Goal: Task Accomplishment & Management: Manage account settings

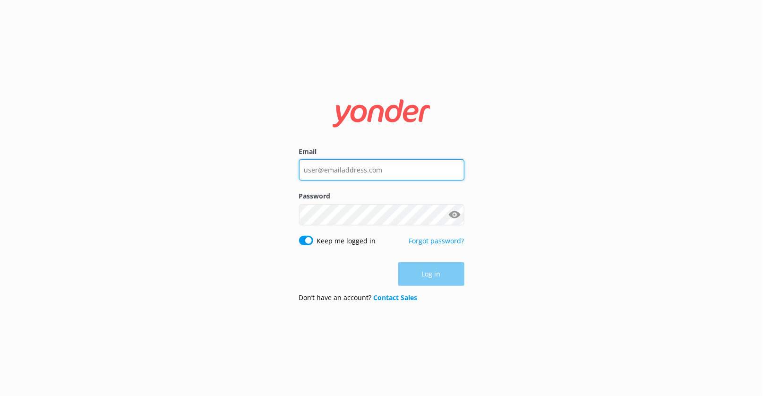
click at [392, 173] on input "Email" at bounding box center [381, 169] width 165 height 21
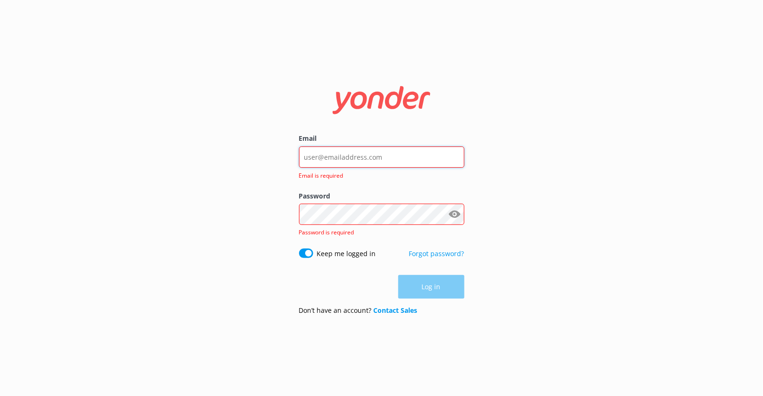
type input "kendall@yonderhq.com"
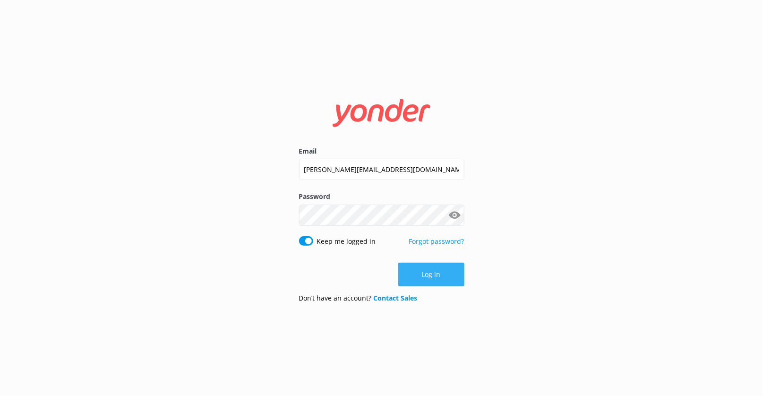
click at [439, 277] on button "Log in" at bounding box center [431, 275] width 66 height 24
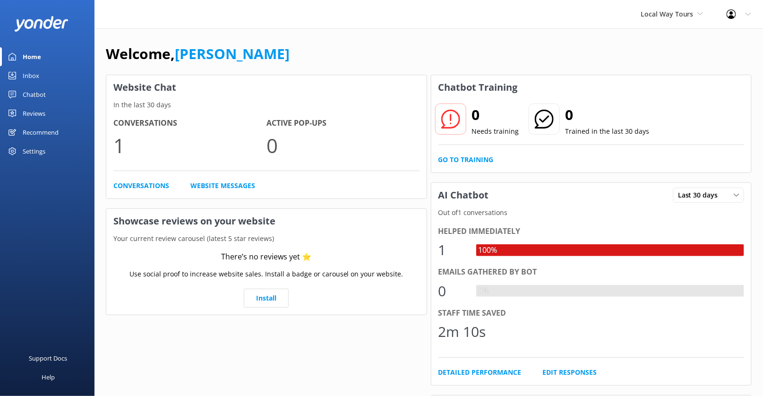
click at [693, 20] on div "Local Way Tours Kendall's Adventure Co Cool Tours Inc Tongariro River Rafting Y…" at bounding box center [672, 14] width 86 height 28
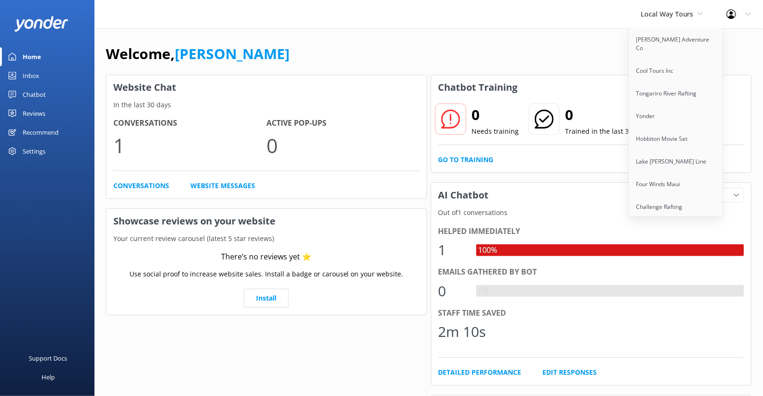
scroll to position [552, 0]
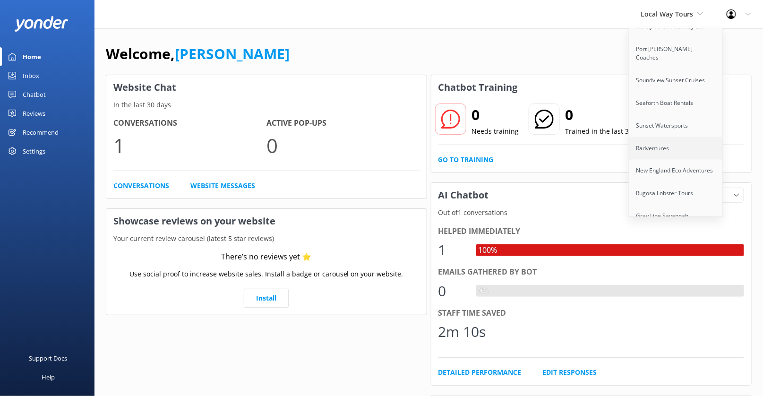
click at [667, 137] on link "Radventures" at bounding box center [676, 148] width 95 height 23
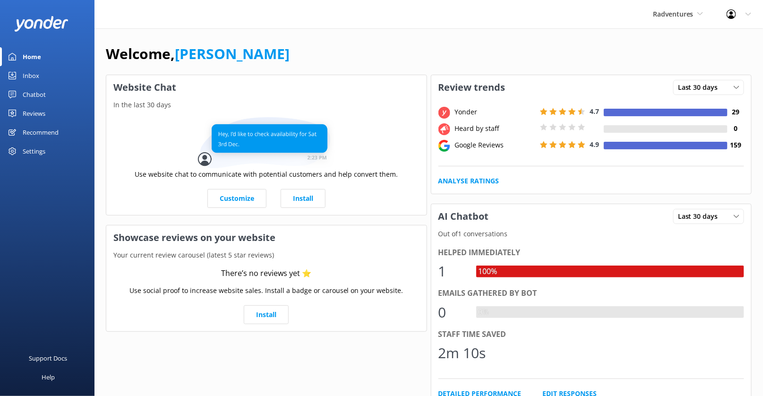
click at [46, 110] on link "Reviews" at bounding box center [47, 113] width 95 height 19
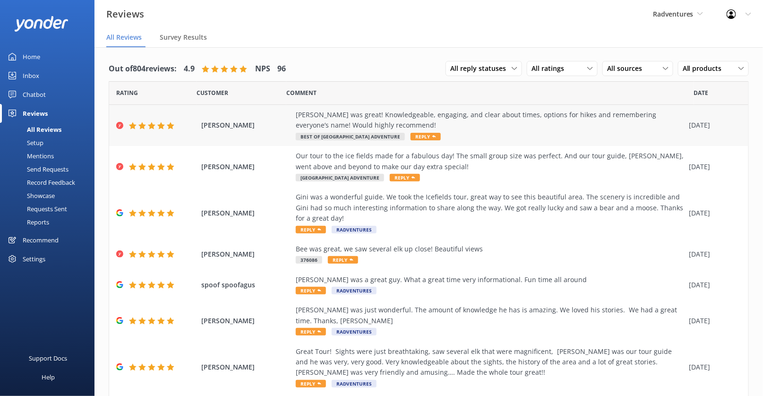
click at [639, 121] on div "Taylor was great! Knowledgeable, engaging, and clear about times, options for h…" at bounding box center [490, 120] width 389 height 21
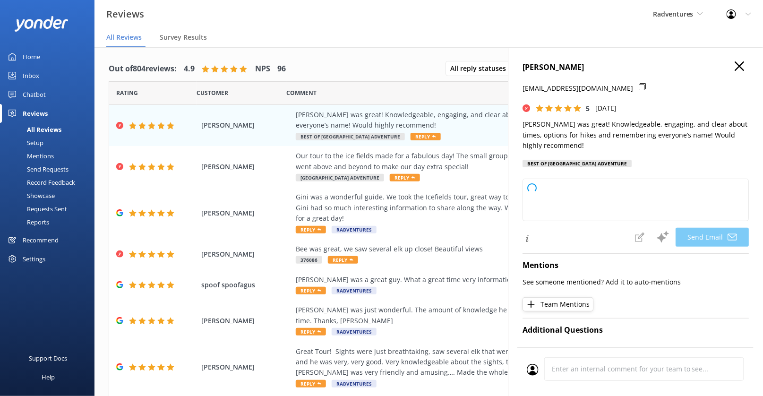
type textarea "Thank you so much for your wonderful review, Eleanor! We're thrilled to hear yo…"
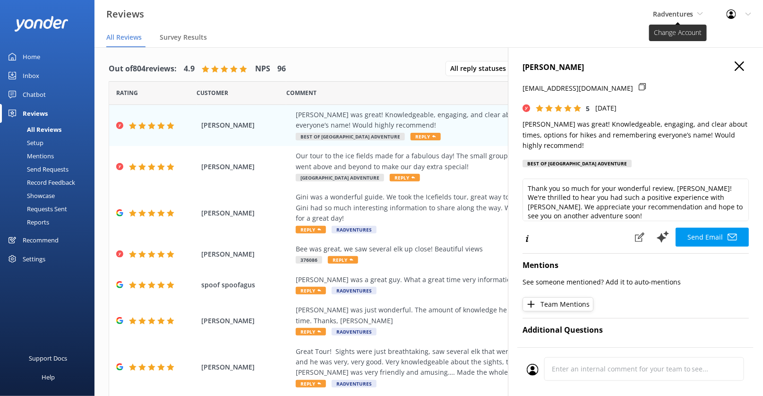
click at [700, 17] on span "Radventures" at bounding box center [678, 14] width 50 height 10
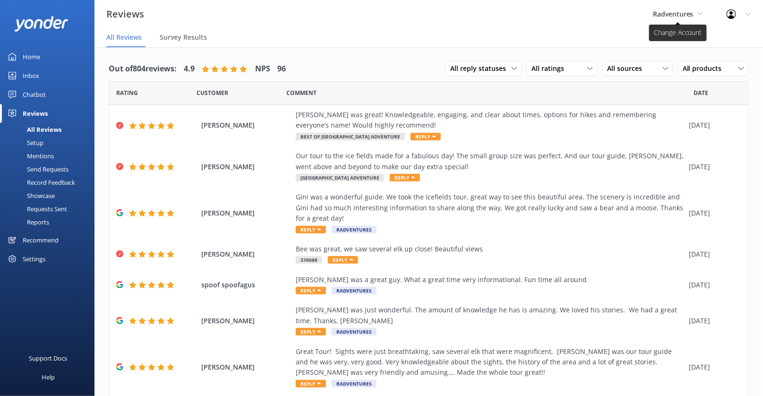
click at [680, 12] on span "Radventures" at bounding box center [673, 13] width 41 height 9
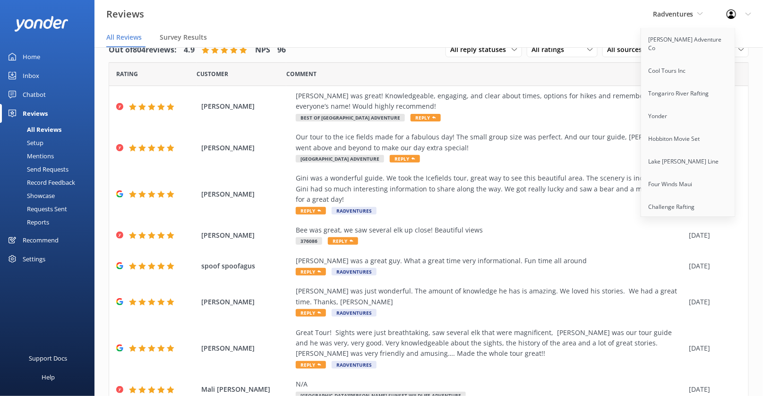
scroll to position [742, 0]
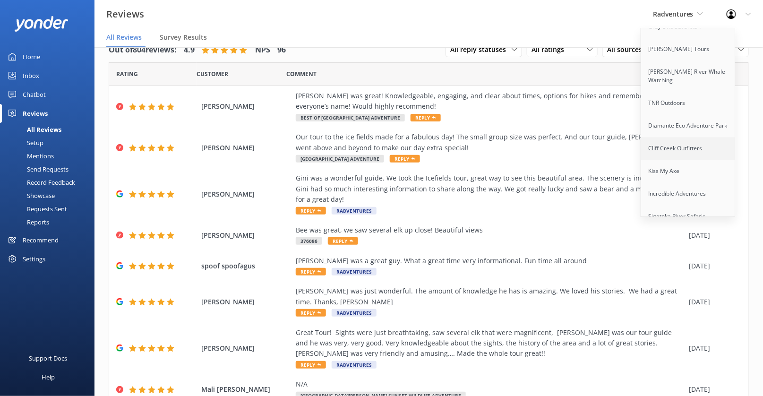
click at [671, 137] on link "Cliff Creek Outfitters" at bounding box center [688, 148] width 95 height 23
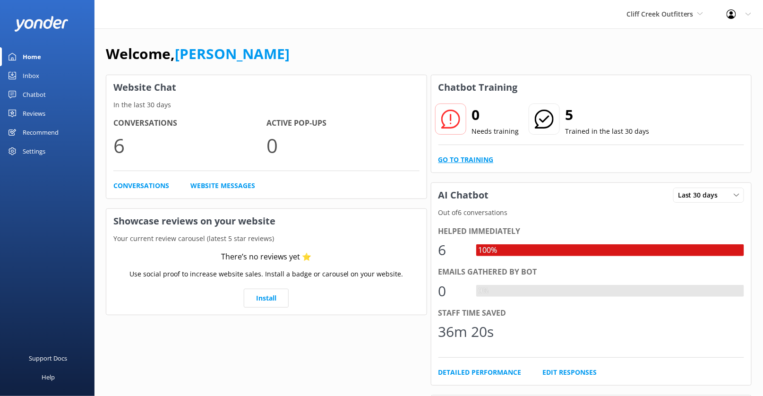
click at [477, 155] on link "Go to Training" at bounding box center [466, 160] width 55 height 10
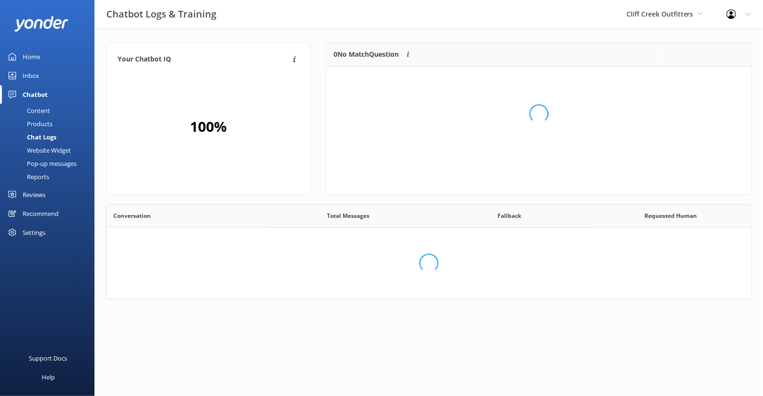
scroll to position [208, 646]
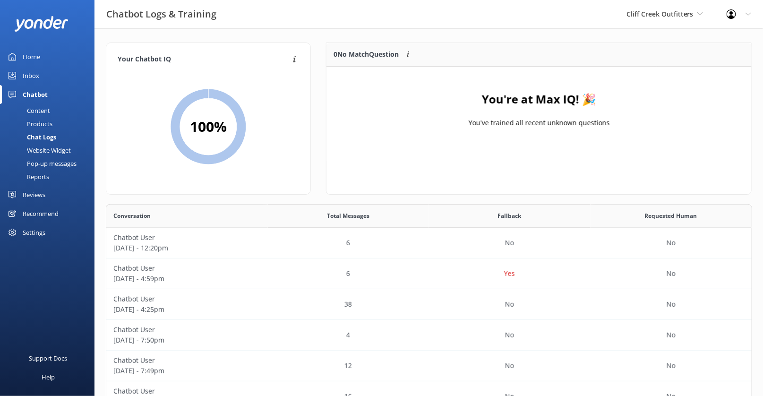
click at [46, 114] on div "Content" at bounding box center [28, 110] width 44 height 13
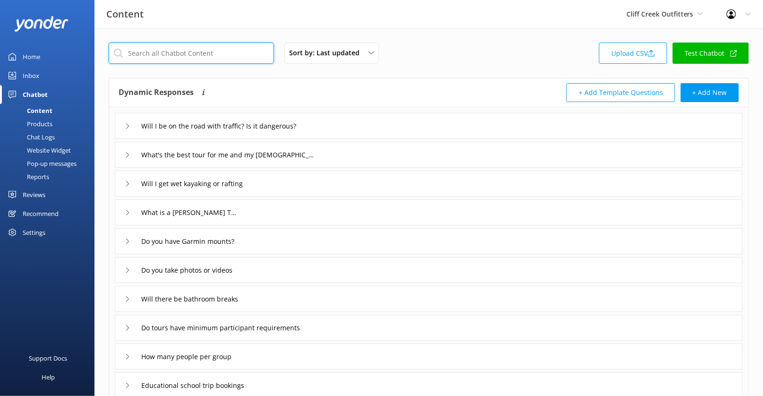
click at [210, 57] on input "text" at bounding box center [191, 53] width 165 height 21
click at [250, 35] on div "Sort by: Last updated Title (A-Z) Last updated Upload CSV Test Chatbot Dynamic …" at bounding box center [429, 275] width 669 height 494
click at [209, 54] on input "text" at bounding box center [191, 53] width 165 height 21
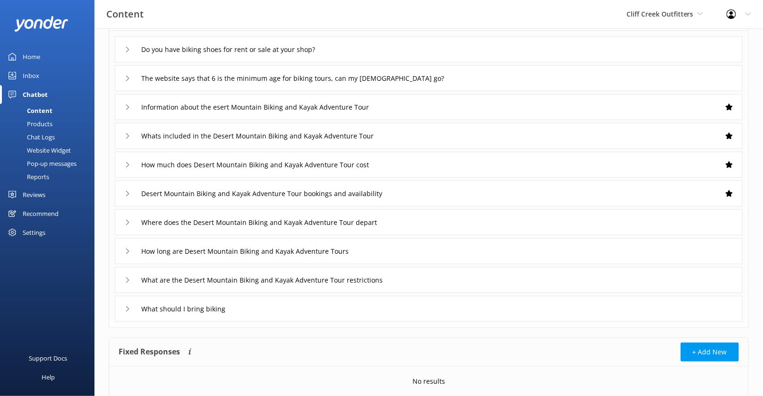
scroll to position [74, 0]
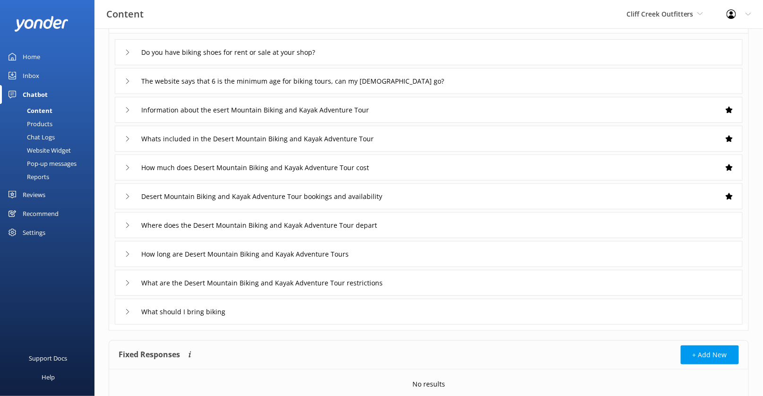
type input "biking"
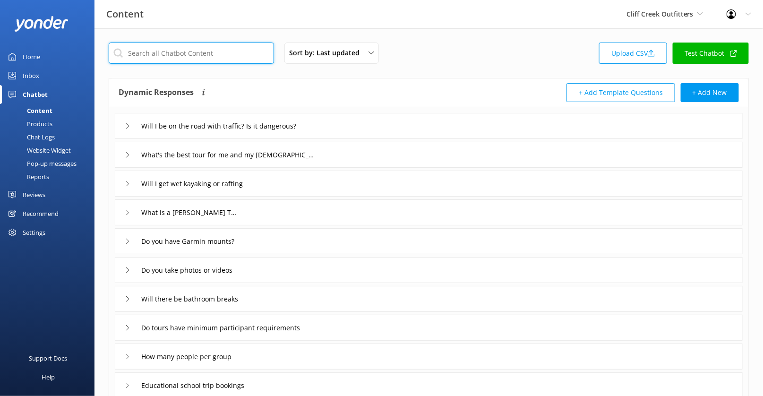
click at [257, 53] on input "text" at bounding box center [191, 53] width 165 height 21
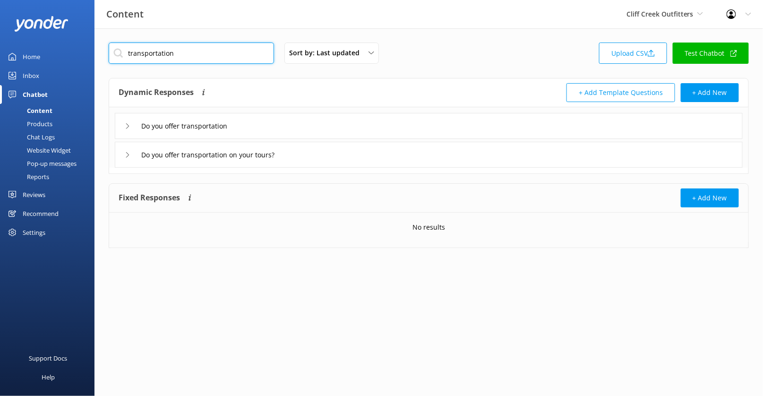
click at [218, 48] on input "transportation" at bounding box center [191, 53] width 165 height 21
type input "weather"
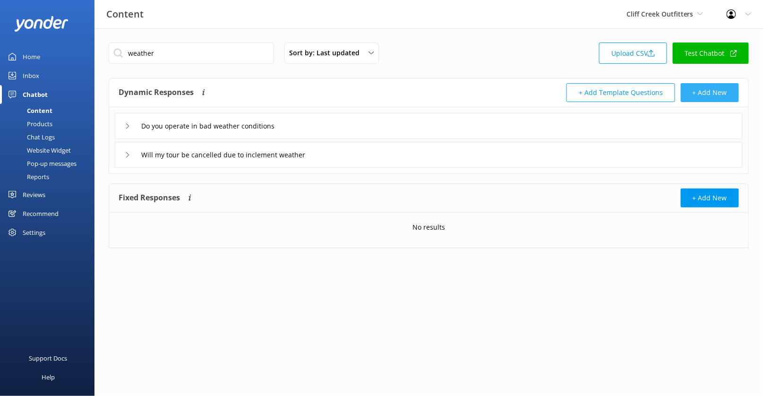
click at [694, 94] on button "+ Add New" at bounding box center [710, 92] width 58 height 19
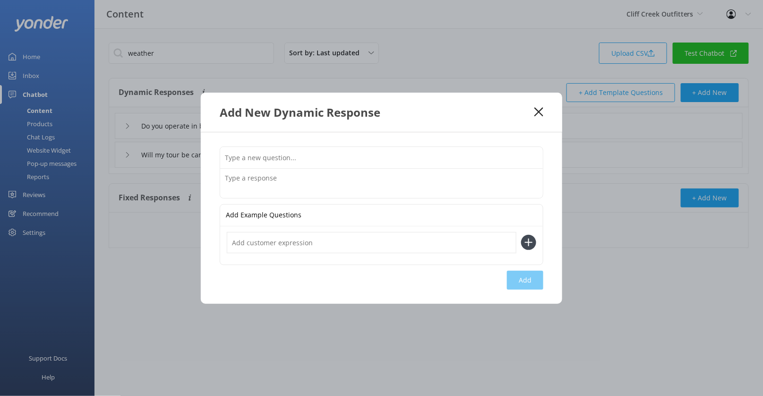
click at [302, 159] on input "text" at bounding box center [381, 157] width 323 height 21
type input "What's the weather like in Arizona"
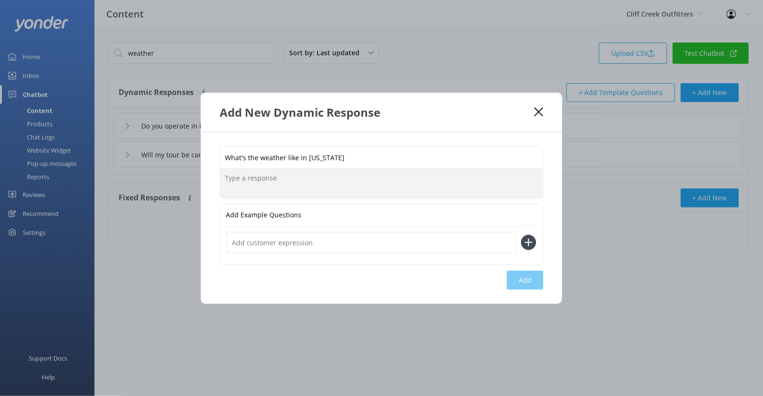
click at [337, 191] on textarea at bounding box center [381, 183] width 323 height 29
paste textarea "Spring and Fall are prime adventure seasons. Warm days in the 80s and 90s, cris…"
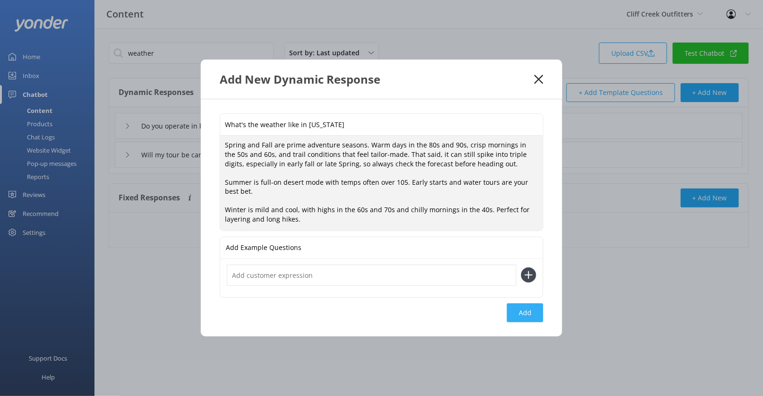
type textarea "Spring and Fall are prime adventure seasons. Warm days in the 80s and 90s, cris…"
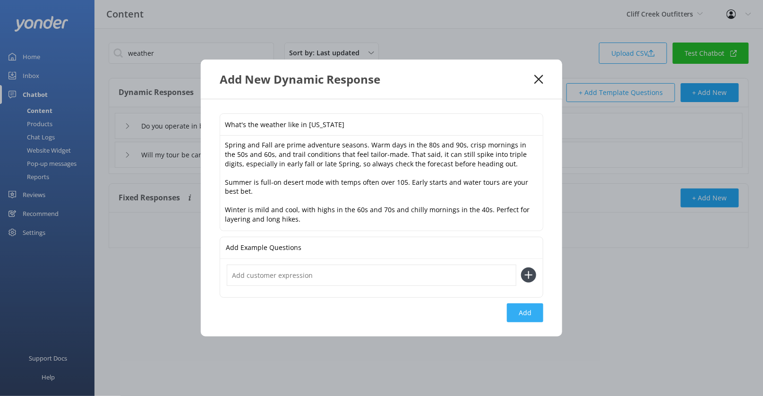
click at [526, 308] on button "Add" at bounding box center [525, 312] width 36 height 19
type input "What's the weather like in Arizona"
type input "Do you operate in bad weather conditions"
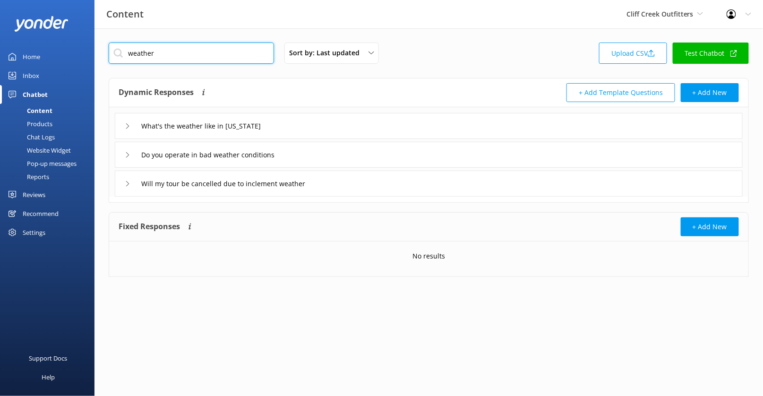
click at [222, 54] on input "weather" at bounding box center [191, 53] width 165 height 21
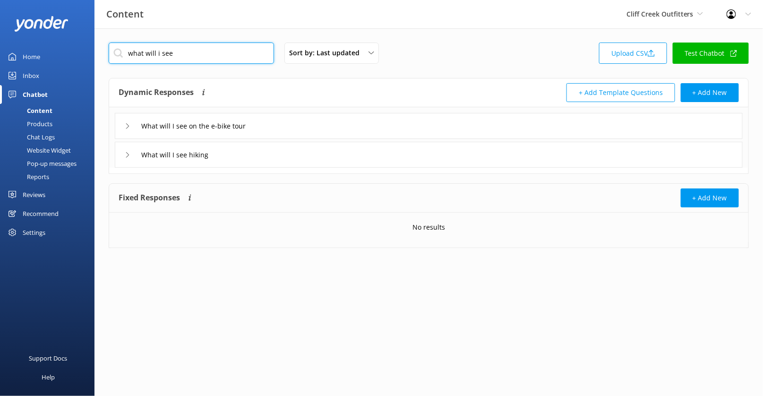
type input "what will i see"
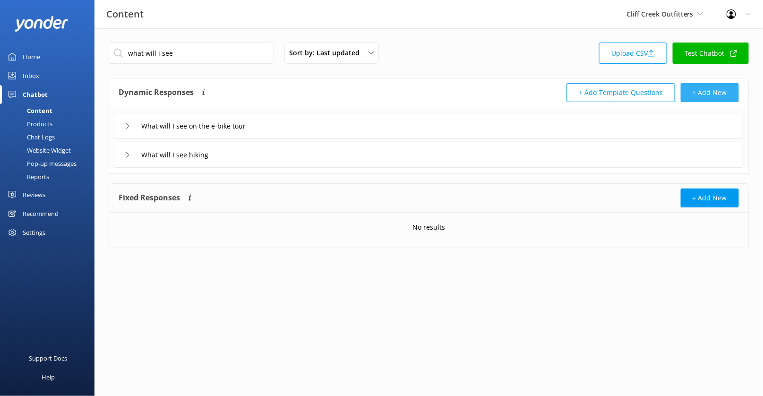
click at [699, 95] on button "+ Add New" at bounding box center [710, 92] width 58 height 19
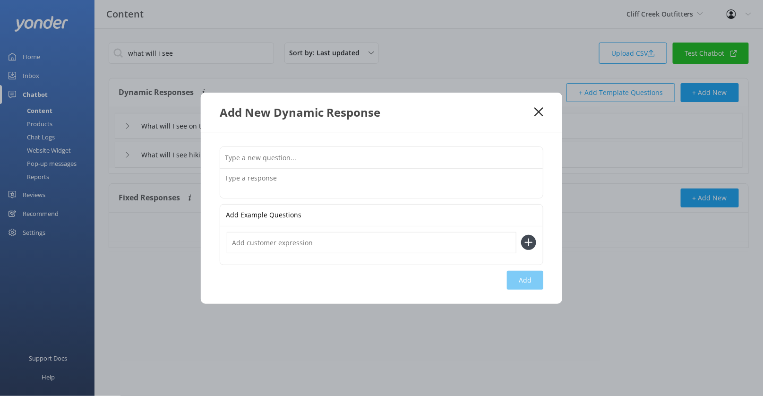
click at [347, 164] on input "text" at bounding box center [381, 157] width 323 height 21
type input "What will I see rafting"
click at [311, 181] on textarea at bounding box center [381, 183] width 323 height 29
paste textarea "On the Lower Salt River, you will paddle through vibrant Sonoran Desert landsca…"
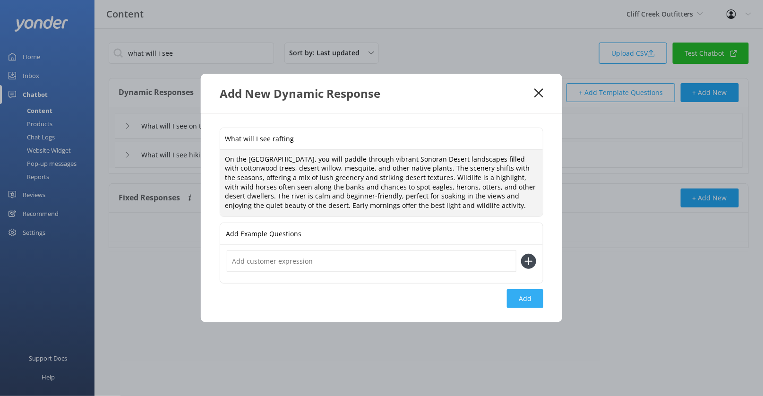
type textarea "On the Lower Salt River, you will paddle through vibrant Sonoran Desert landsca…"
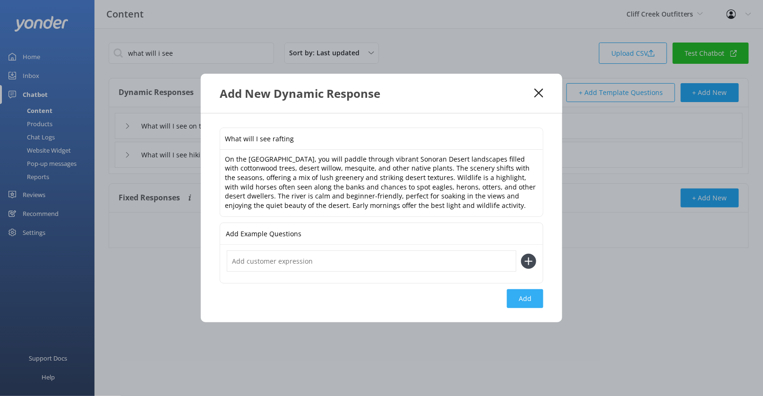
click at [520, 303] on button "Add" at bounding box center [525, 298] width 36 height 19
type input "What will I see rafting"
type input "What will I see on the e-bike tour"
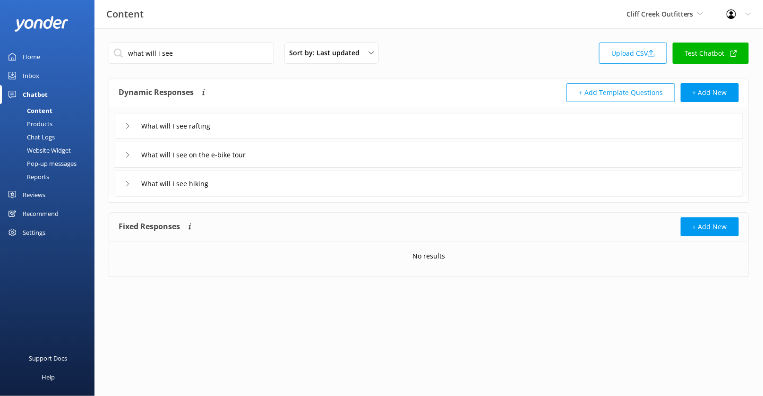
click at [227, 41] on div "what will i see Sort by: Last updated Title (A-Z) Last updated Upload CSV Test …" at bounding box center [429, 166] width 669 height 277
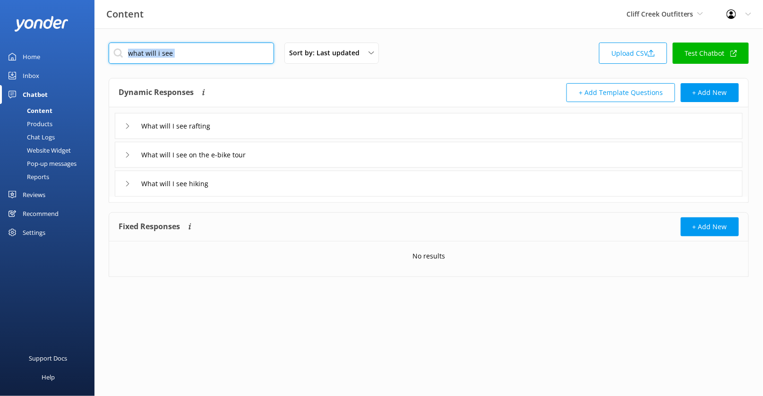
click at [220, 54] on input "what will i see" at bounding box center [191, 53] width 165 height 21
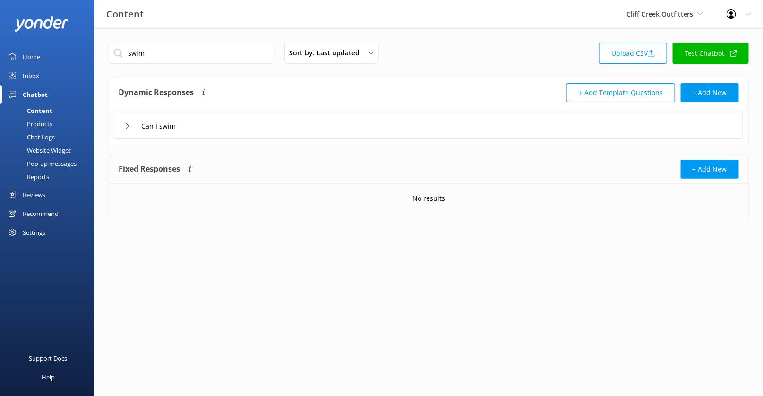
click at [369, 124] on div "Can I swim" at bounding box center [429, 126] width 628 height 26
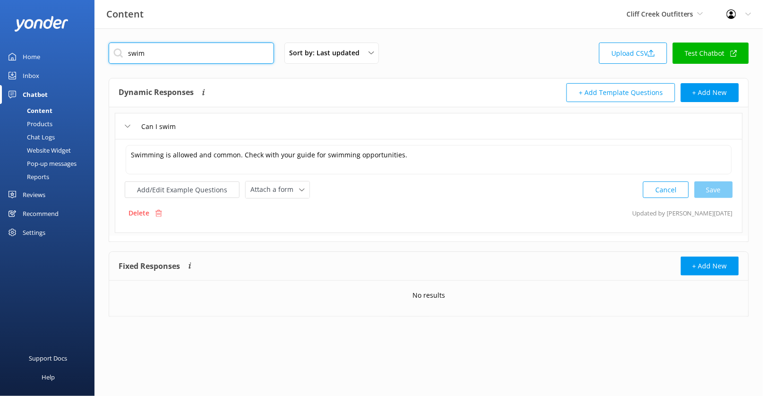
click at [188, 50] on input "swim" at bounding box center [191, 53] width 165 height 21
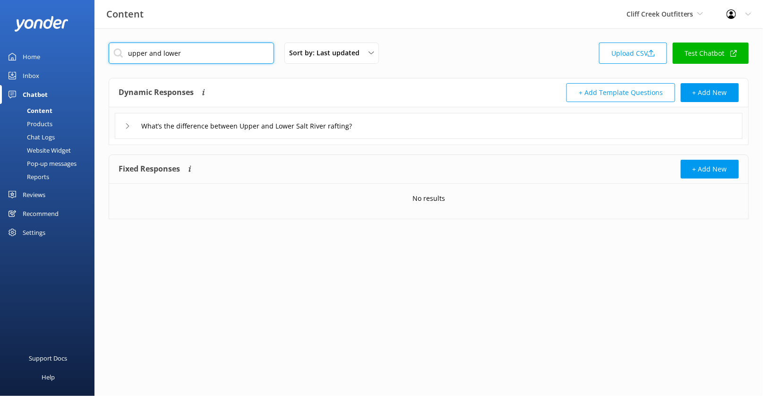
type input "upper and lower"
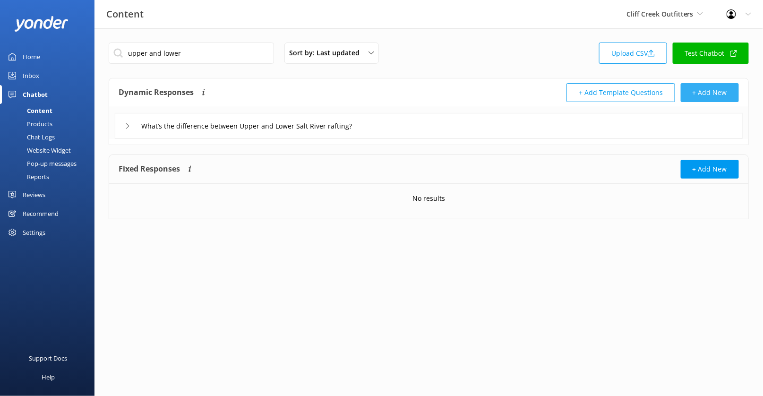
click at [718, 94] on button "+ Add New" at bounding box center [710, 92] width 58 height 19
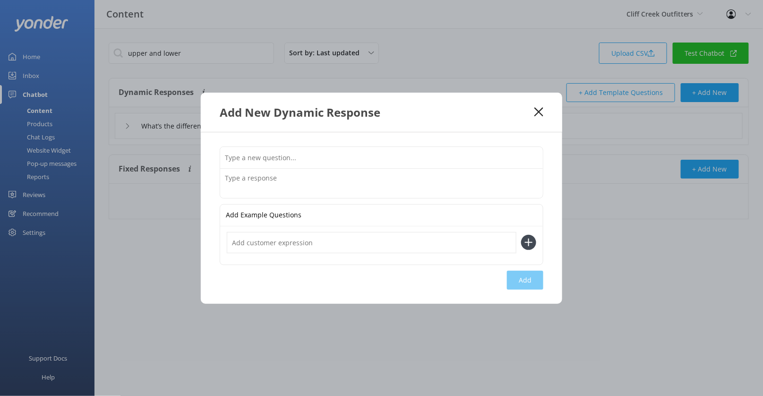
click at [376, 152] on input "text" at bounding box center [381, 157] width 323 height 21
type input "What will I see kayaking"
click at [318, 172] on textarea at bounding box center [381, 183] width 323 height 29
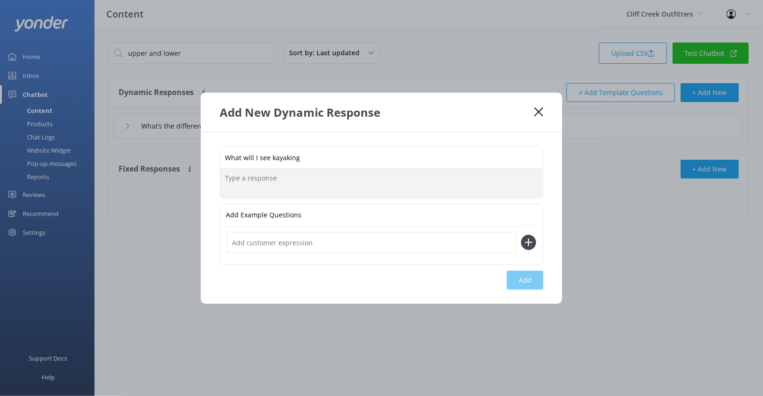
paste textarea "On the Lower Verde River, you’ll paddle through a more secluded and wild stretc…"
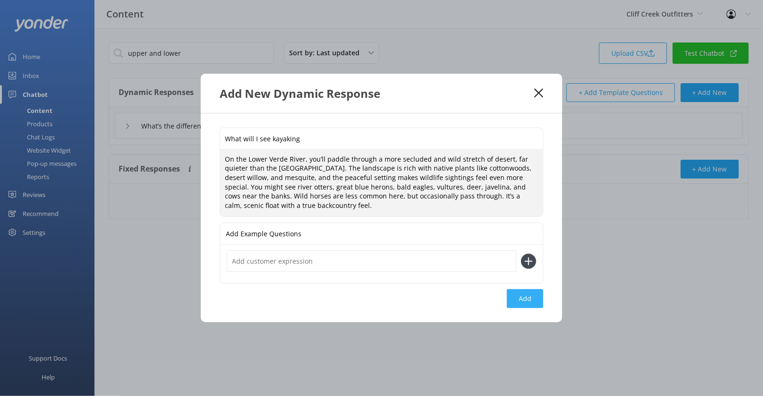
type textarea "On the Lower Verde River, you’ll paddle through a more secluded and wild stretc…"
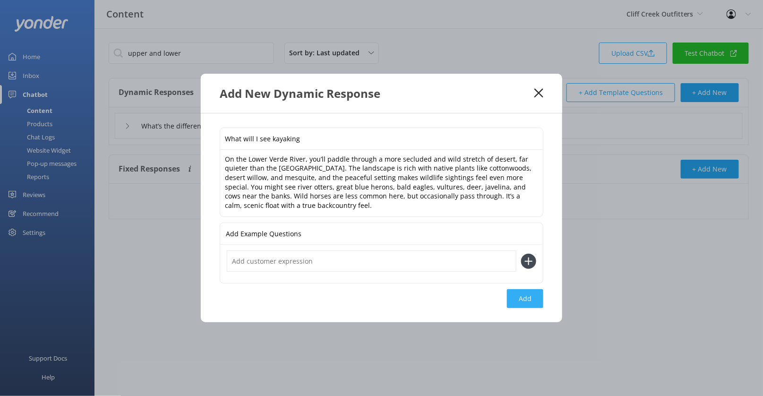
click at [528, 297] on button "Add" at bounding box center [525, 298] width 36 height 19
type input "What will I see kayaking"
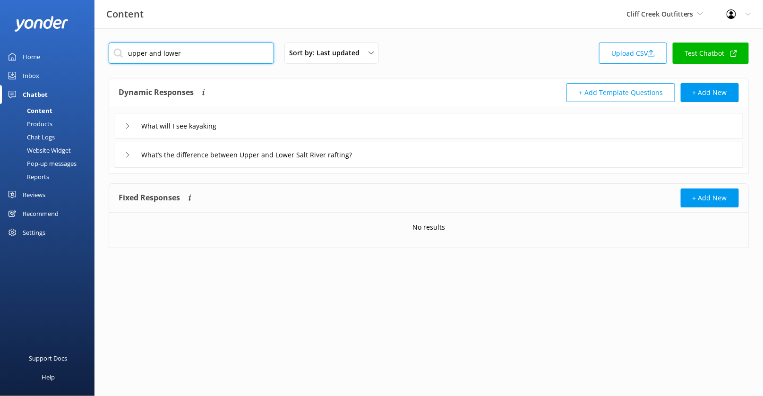
click at [231, 55] on input "upper and lower" at bounding box center [191, 53] width 165 height 21
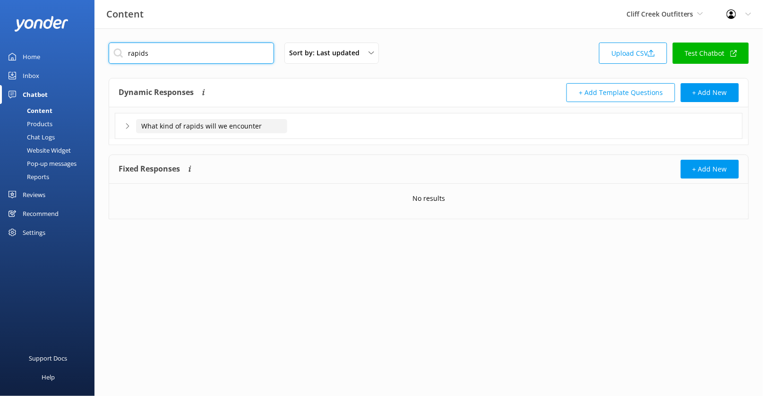
type input "rapids"
click at [281, 129] on input "What kind of rapids will we encounter" at bounding box center [211, 126] width 151 height 14
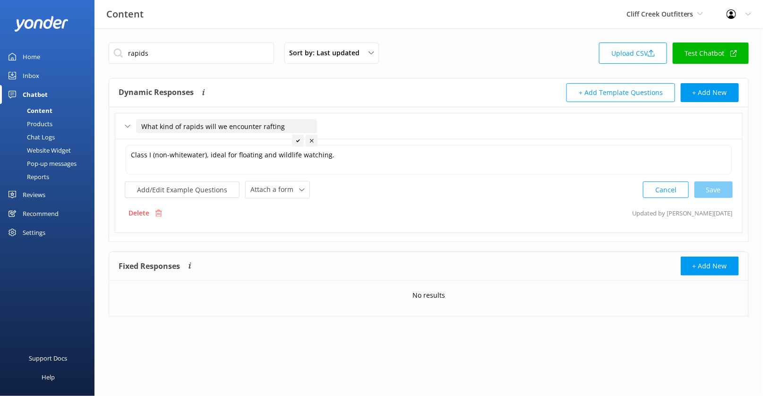
type input "What kind of rapids will we encounter rafting"
click at [298, 136] on div at bounding box center [298, 141] width 12 height 12
click at [703, 106] on div "Dynamic Responses The chatbot will generate a response based on the content inf…" at bounding box center [428, 92] width 639 height 29
click at [707, 91] on button "+ Add New" at bounding box center [710, 92] width 58 height 19
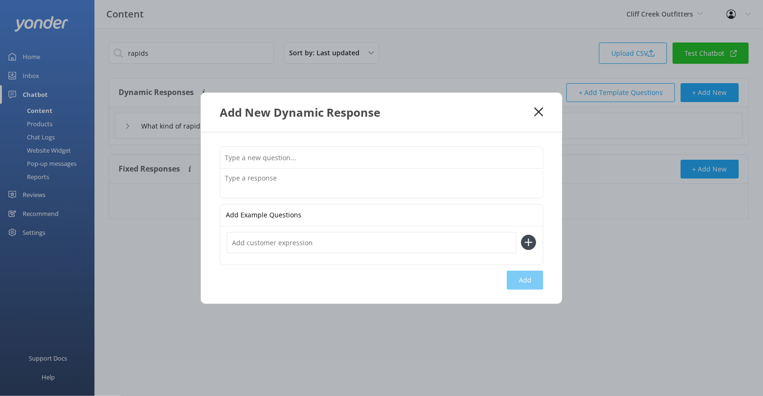
click at [377, 163] on input "text" at bounding box center [381, 157] width 323 height 21
type input "What rapids will we encounter kayaking"
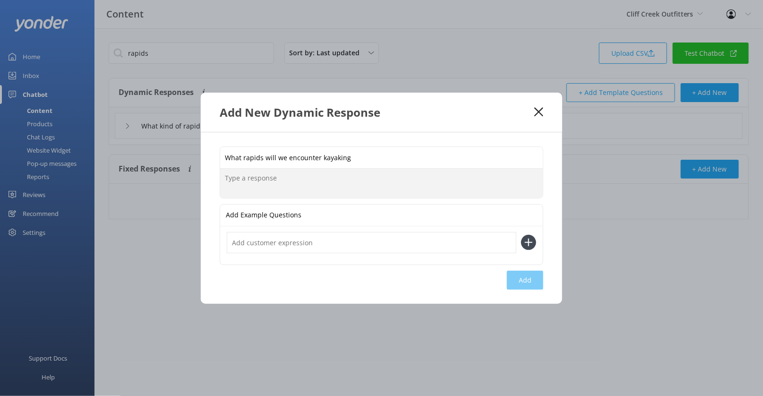
click at [313, 178] on textarea at bounding box center [381, 183] width 323 height 29
paste textarea "The Lower Verde River typically features Class I to Class II rapids, making it …"
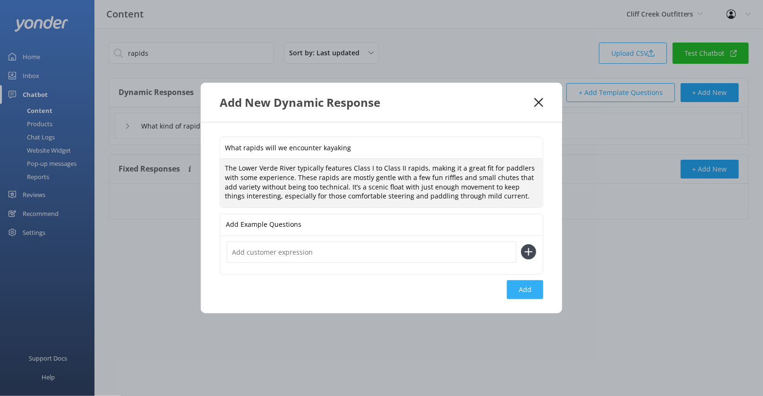
type textarea "The Lower Verde River typically features Class I to Class II rapids, making it …"
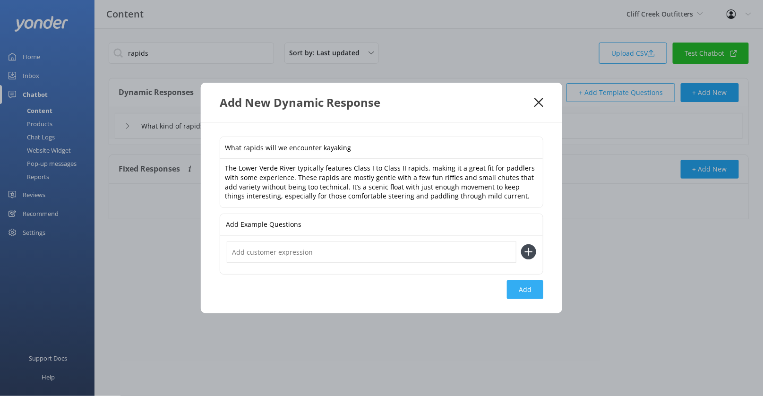
click at [527, 287] on button "Add" at bounding box center [525, 289] width 36 height 19
type input "What rapids will we encounter kayaking"
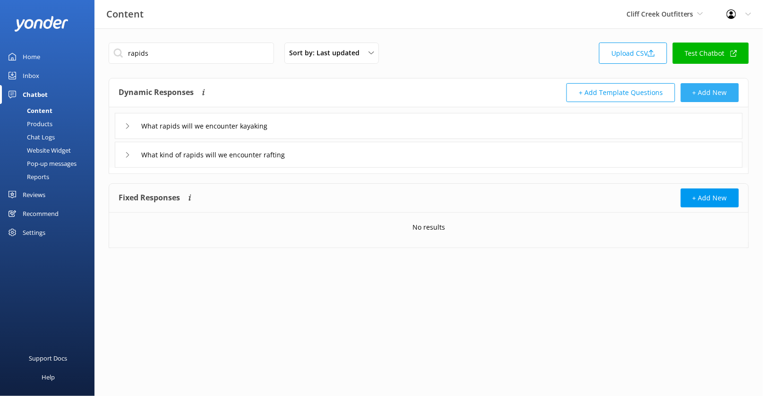
click at [707, 91] on button "+ Add New" at bounding box center [710, 92] width 58 height 19
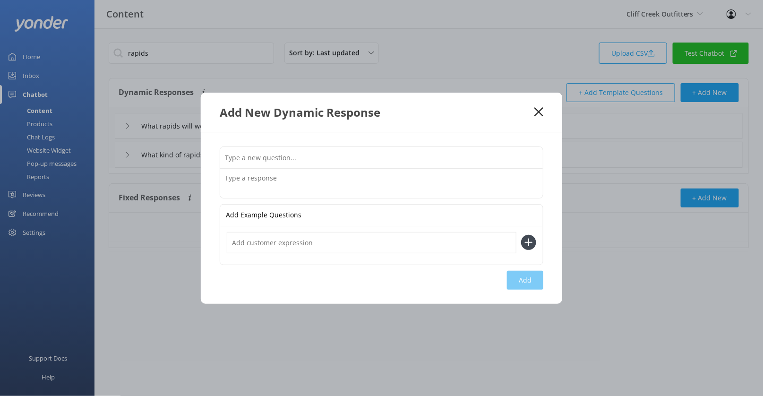
click at [332, 152] on input "text" at bounding box center [381, 157] width 323 height 21
type input "What will I see paddle boarding"
click at [299, 178] on textarea at bounding box center [381, 183] width 323 height 29
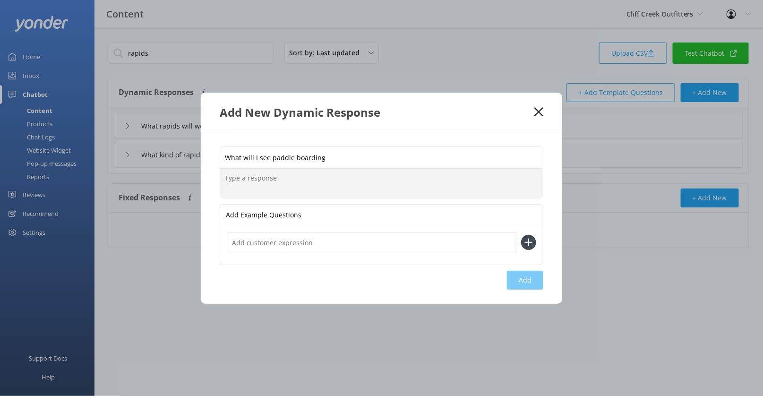
paste textarea "At Butcher Jones, you will see rugged desert cliffs rising above the deep blue …"
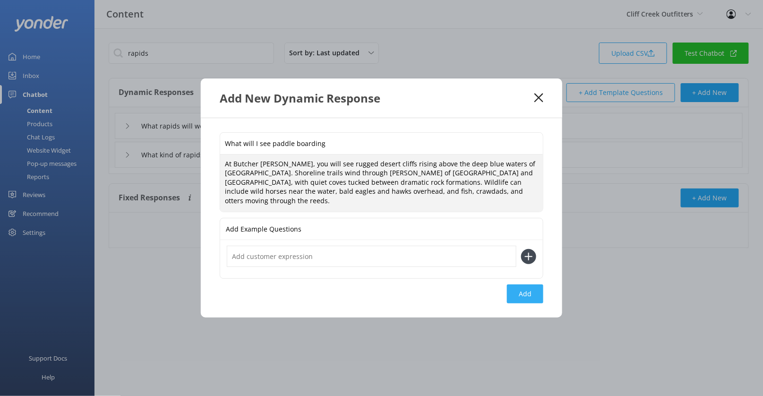
type textarea "At Butcher Jones, you will see rugged desert cliffs rising above the deep blue …"
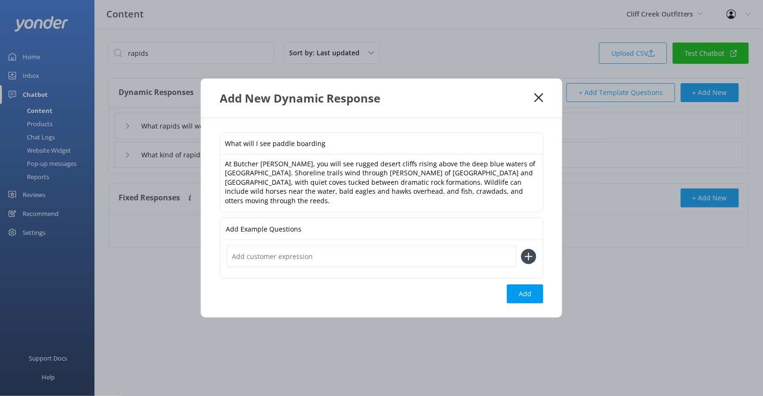
click at [522, 284] on button "Add" at bounding box center [525, 293] width 36 height 19
type input "What will I see paddle boarding"
type input "What rapids will we encounter kayaking"
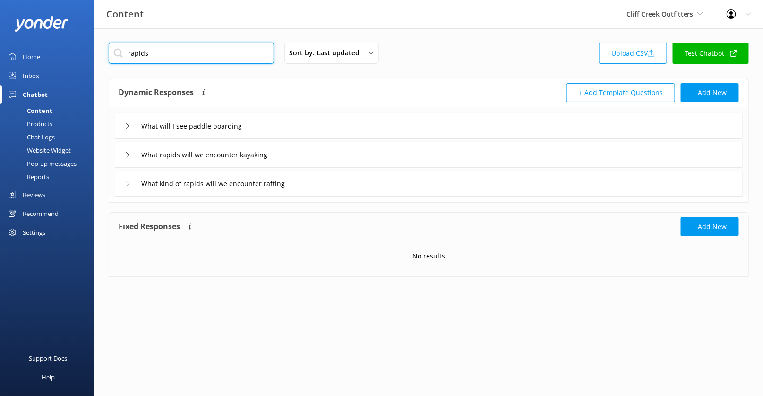
click at [213, 52] on input "rapids" at bounding box center [191, 53] width 165 height 21
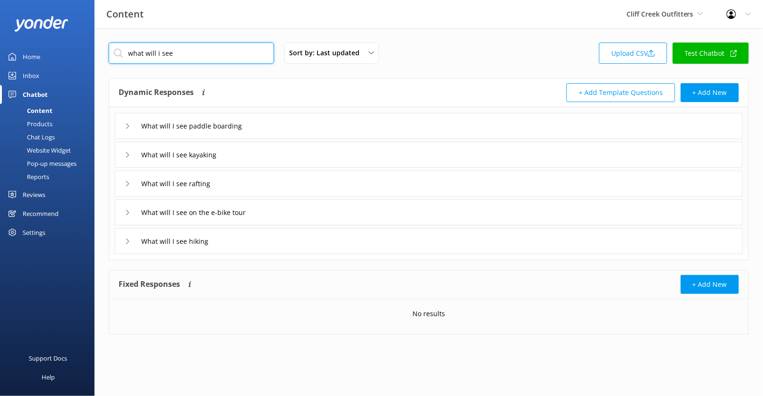
type input "what will i see"
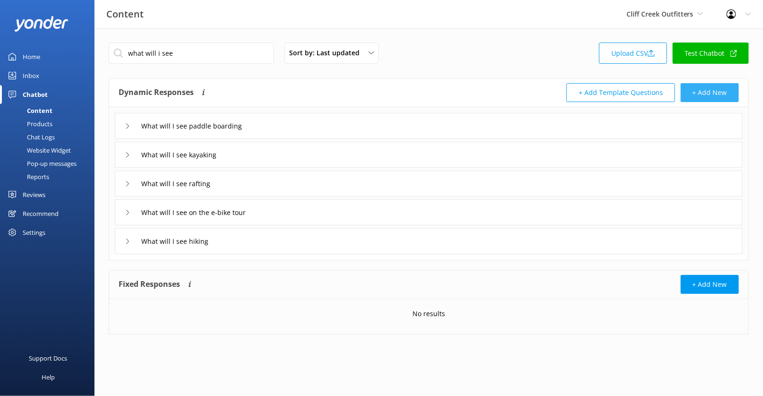
click at [705, 99] on button "+ Add New" at bounding box center [710, 92] width 58 height 19
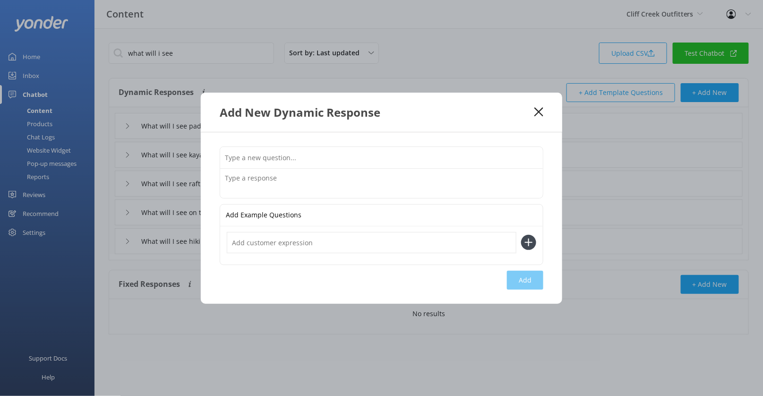
click at [364, 164] on input "text" at bounding box center [381, 157] width 323 height 21
type input "What will I see mountain biking"
click at [347, 176] on textarea at bounding box center [381, 183] width 323 height 29
paste textarea "You will ride through open Sonoran Desert landscapes filled with creosote, palo…"
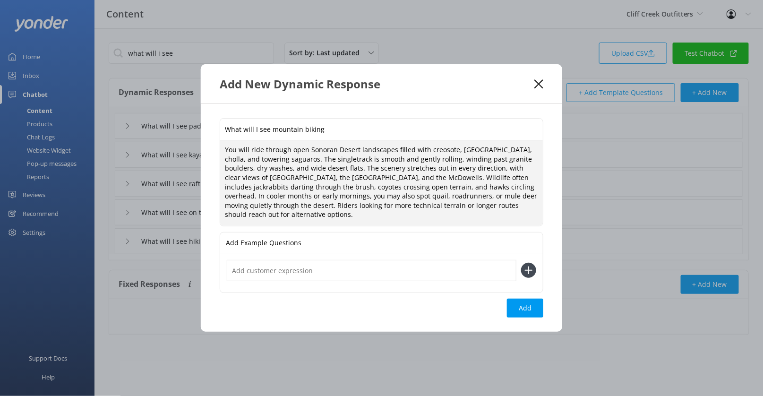
scroll to position [2, 0]
type textarea "You will ride through open Sonoran Desert landscapes filled with creosote, palo…"
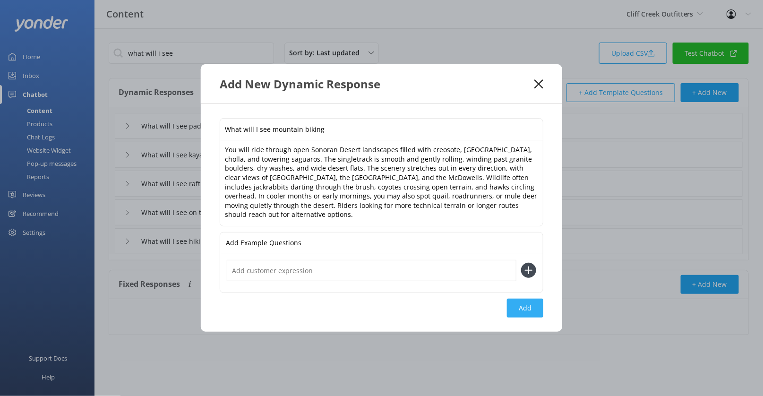
click at [525, 306] on button "Add" at bounding box center [525, 308] width 36 height 19
type input "What will I see mountain biking"
type input "What will I see paddle boarding"
type input "What will I see kayaking"
type input "What will I see rafting"
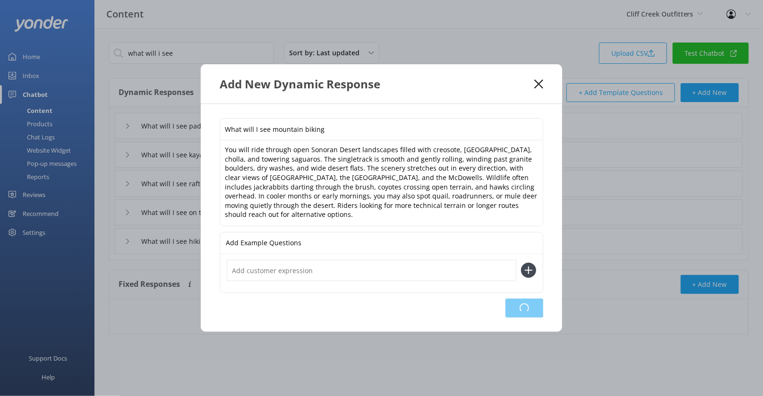
type input "What will I see on the e-bike tour"
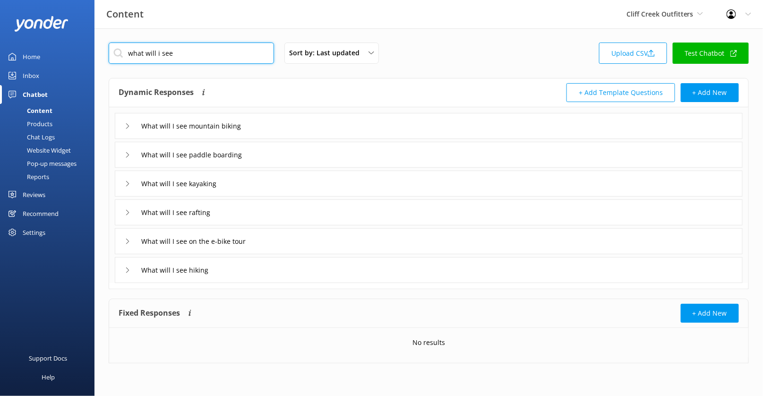
click at [253, 55] on input "what will i see" at bounding box center [191, 53] width 165 height 21
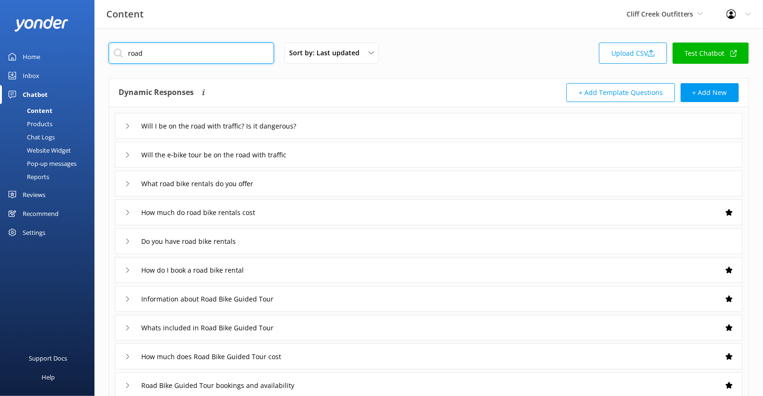
type input "road"
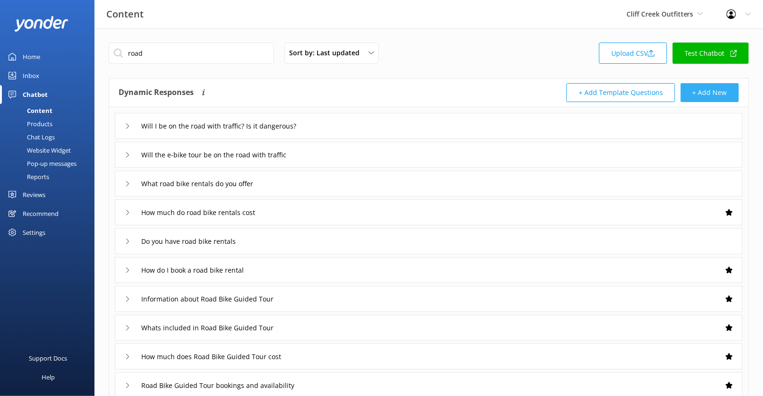
click at [701, 86] on button "+ Add New" at bounding box center [710, 92] width 58 height 19
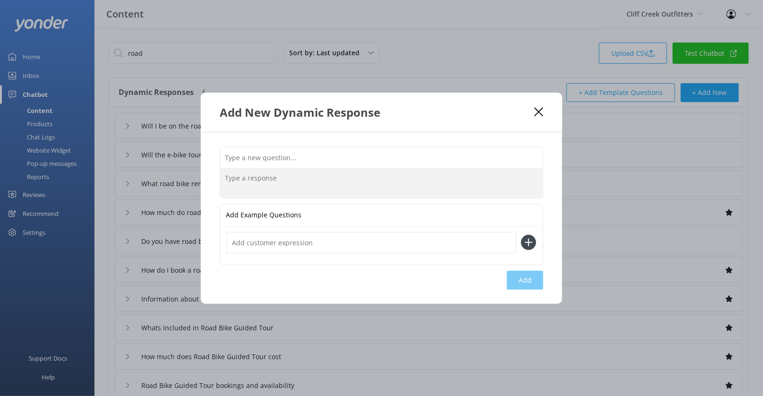
click at [365, 187] on textarea at bounding box center [381, 183] width 323 height 29
paste textarea "Some of our routes include road ways that have ample designated bikeways. Pleas…"
type textarea "Some of our routes include road ways that have ample designated bikeways. Pleas…"
click at [297, 147] on input "text" at bounding box center [381, 156] width 323 height 21
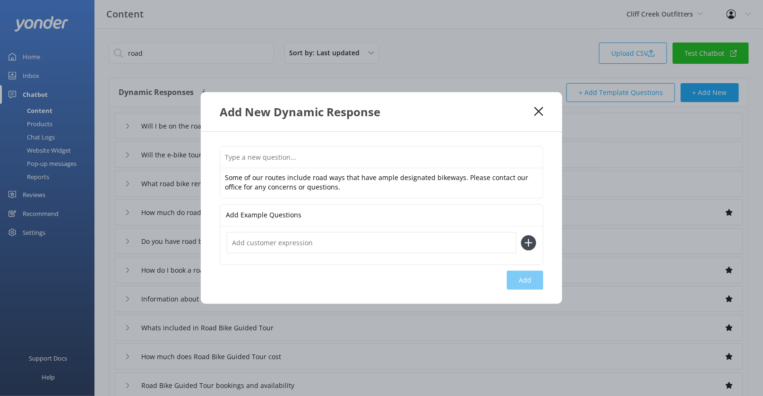
paste input "Will I be on the road on my cycling tour"
click at [311, 158] on input "Will I be on the road on my cycling tour" at bounding box center [381, 156] width 323 height 21
click at [310, 157] on input "Will I be on the road on my cycling tour" at bounding box center [381, 156] width 323 height 21
type input "Will I be on the road on my road cycling tour"
click at [523, 283] on button "Add" at bounding box center [525, 280] width 36 height 19
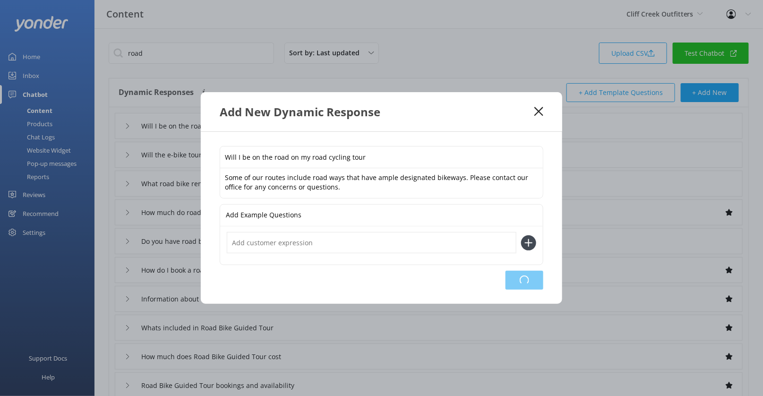
type input "Will I be on the road on my road cycling tour"
type input "Will I be on the road with traffic? Is it dangerous?"
type input "Will the e-bike tour be on the road with traffic"
type input "What road bike rentals do you offer"
type input "How much do road bike rentals cost"
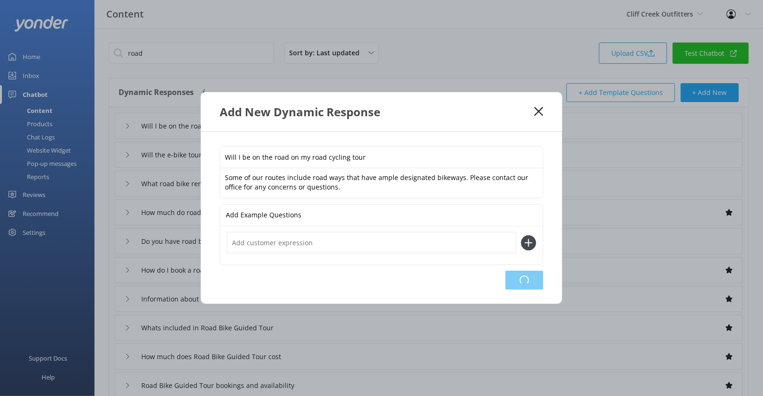
type input "Do you have road bike rentals"
type input "How do I book a road bike rental"
type input "Information about Road Bike Guided Tour"
type input "Whats included in Road Bike Guided Tour"
type input "How much does Road Bike Guided Tour cost"
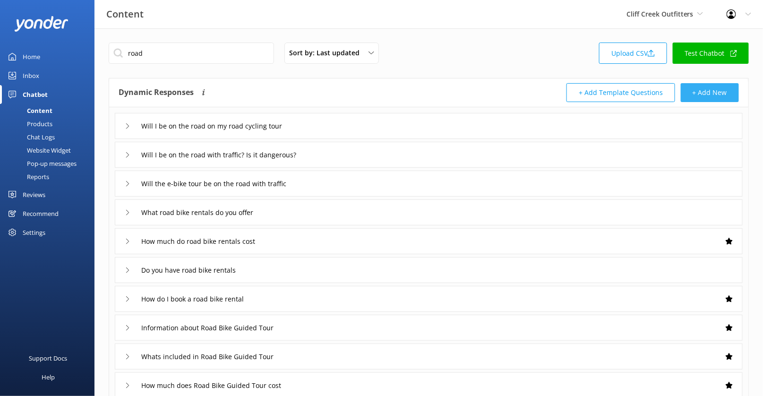
click at [715, 98] on button "+ Add New" at bounding box center [710, 92] width 58 height 19
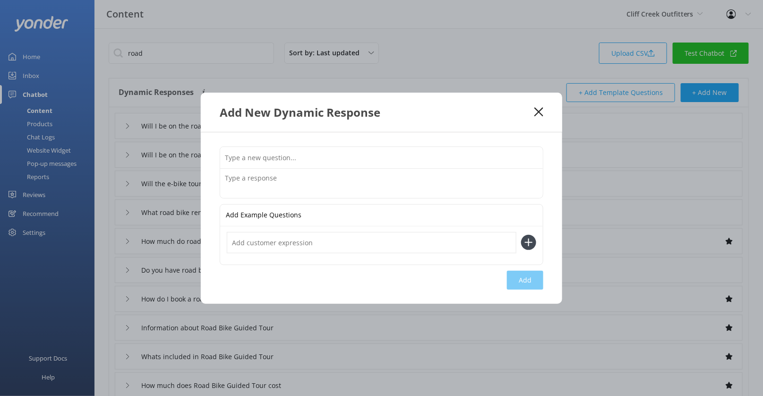
click at [372, 153] on input "text" at bounding box center [381, 157] width 323 height 21
type input "Do rentals include helmets and locks"
click at [338, 179] on textarea at bounding box center [381, 183] width 323 height 29
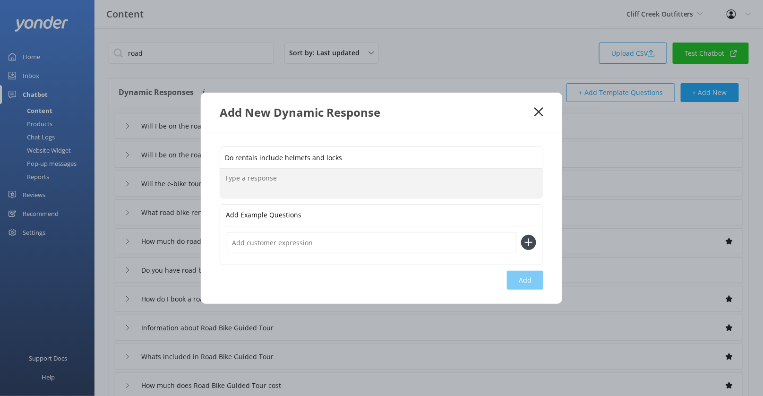
paste textarea "helmets are included; however locks are available upon request. We discourage l…"
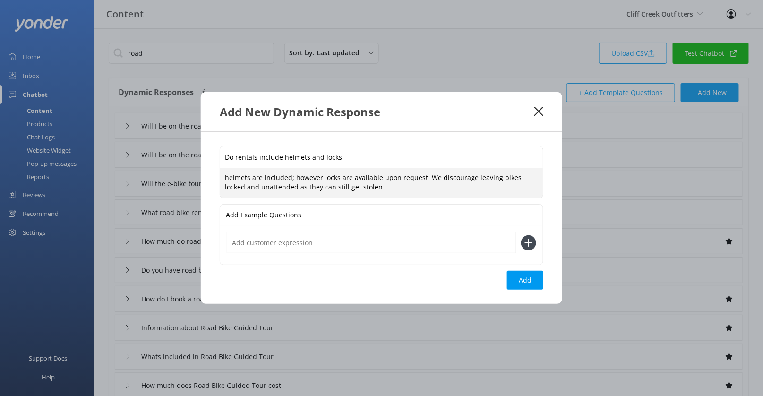
click at [228, 179] on textarea "helmets are included; however locks are available upon request. We discourage l…" at bounding box center [381, 183] width 323 height 30
type textarea "Helmets are included; however locks are available upon request. We discourage l…"
click at [517, 273] on button "Add" at bounding box center [525, 280] width 36 height 19
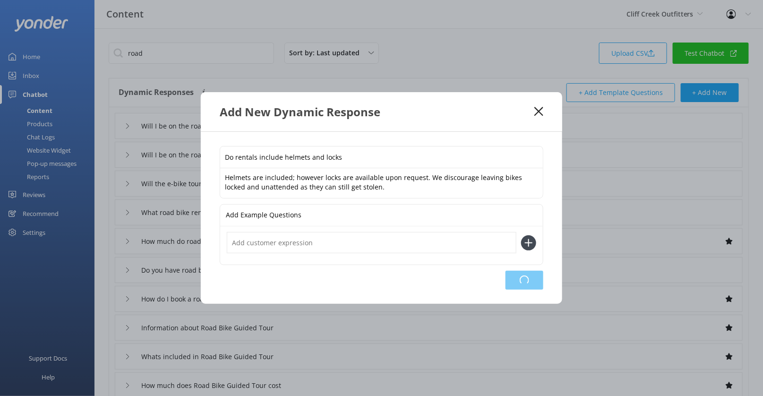
type input "Do rentals include helmets and locks"
type input "Will I be on the road on my road cycling tour"
type input "Will I be on the road with traffic? Is it dangerous?"
type input "Will the e-bike tour be on the road with traffic"
type input "What road bike rentals do you offer"
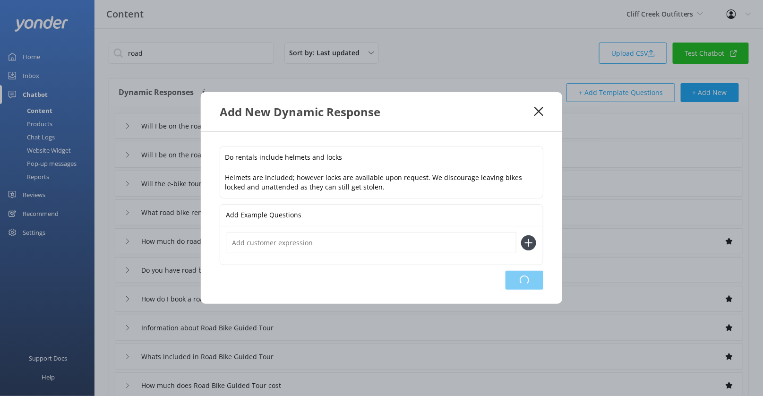
type input "How much do road bike rentals cost"
type input "Do you have road bike rentals"
type input "How do I book a road bike rental"
type input "Information about Road Bike Guided Tour"
type input "Whats included in Road Bike Guided Tour"
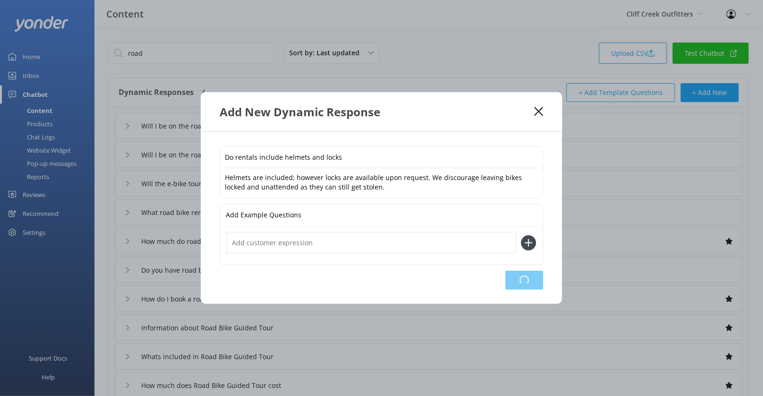
type input "How much does Road Bike Guided Tour cost"
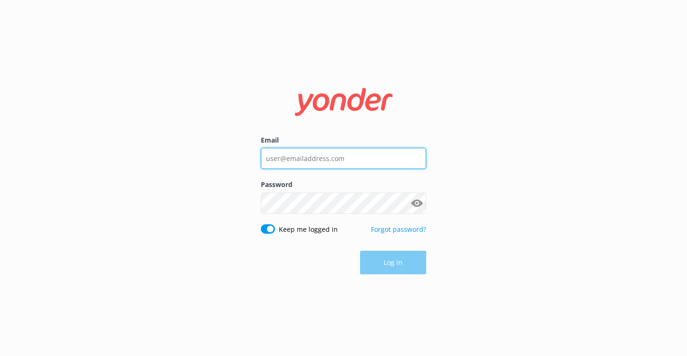
click at [307, 160] on input "Email" at bounding box center [343, 158] width 165 height 21
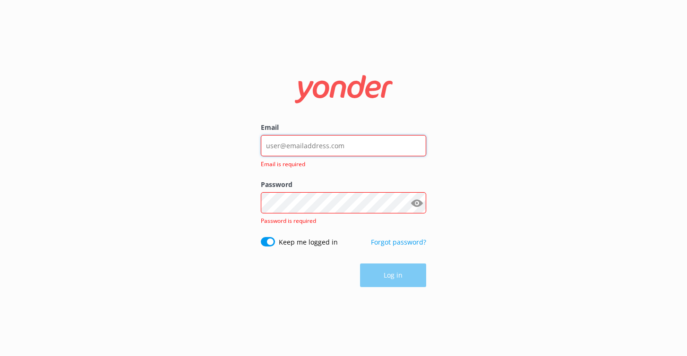
type input "[PERSON_NAME][EMAIL_ADDRESS][DOMAIN_NAME]"
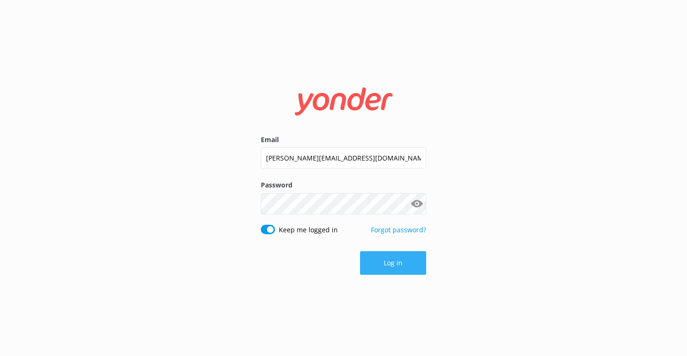
click at [392, 267] on button "Log in" at bounding box center [393, 263] width 66 height 24
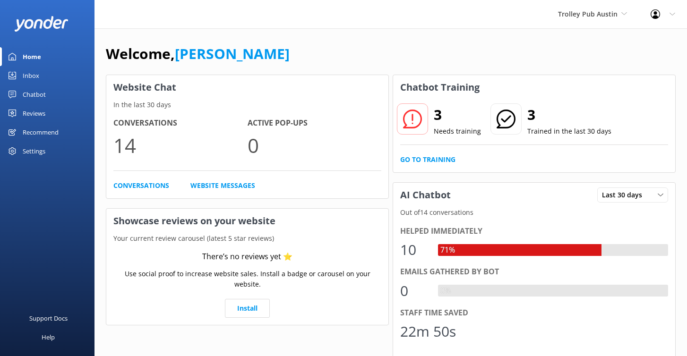
click at [439, 153] on div "3 Needs training 3 Trained in the last 30 days Go to Training" at bounding box center [534, 136] width 282 height 73
click at [437, 158] on link "Go to Training" at bounding box center [427, 160] width 55 height 10
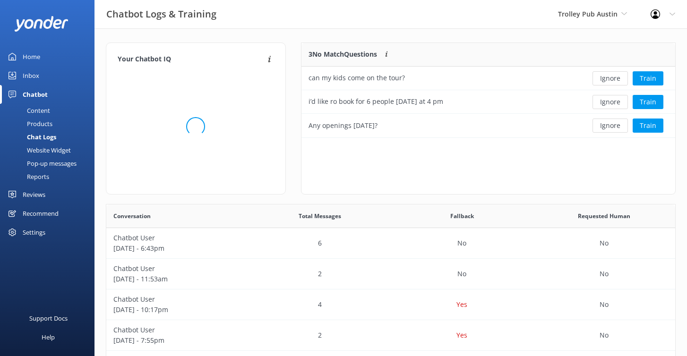
scroll to position [331, 569]
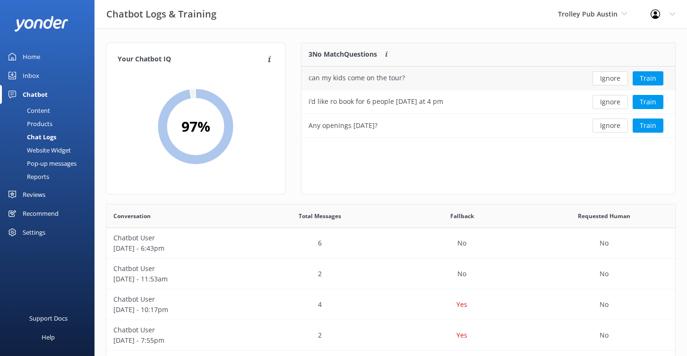
click at [641, 85] on div "Ignore Train" at bounding box center [628, 79] width 95 height 24
click at [652, 79] on button "Train" at bounding box center [648, 78] width 31 height 14
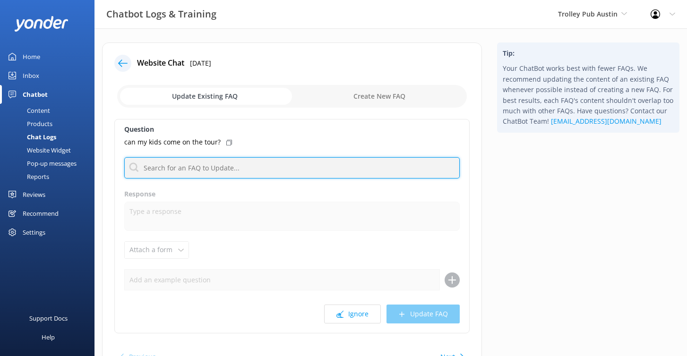
click at [330, 168] on input "text" at bounding box center [292, 167] width 336 height 21
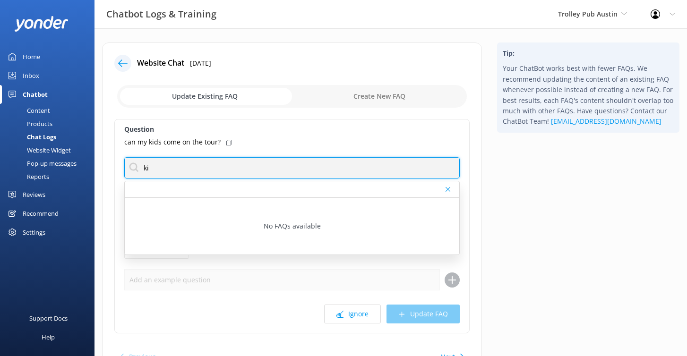
type input "k"
type input "u"
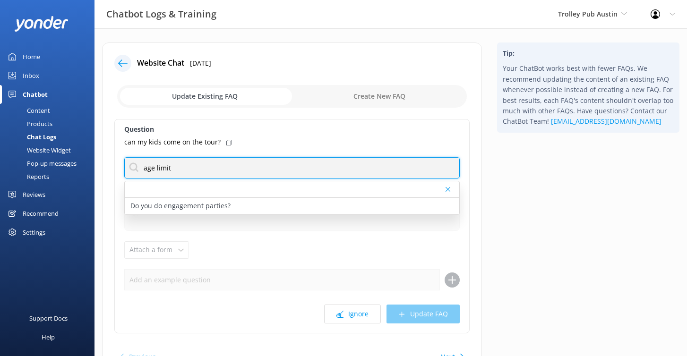
type input "age limit"
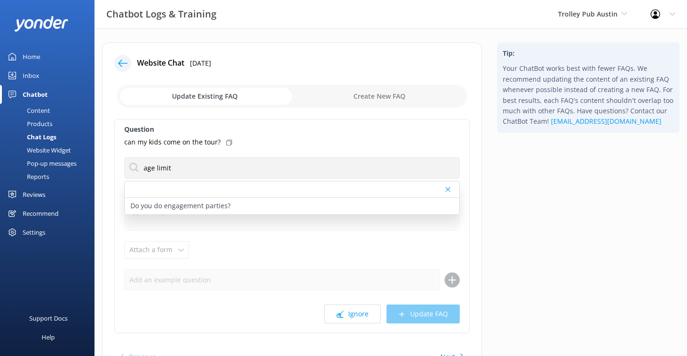
click at [229, 157] on div "age limit" at bounding box center [292, 167] width 336 height 21
click at [45, 134] on div "Chat Logs" at bounding box center [31, 136] width 51 height 13
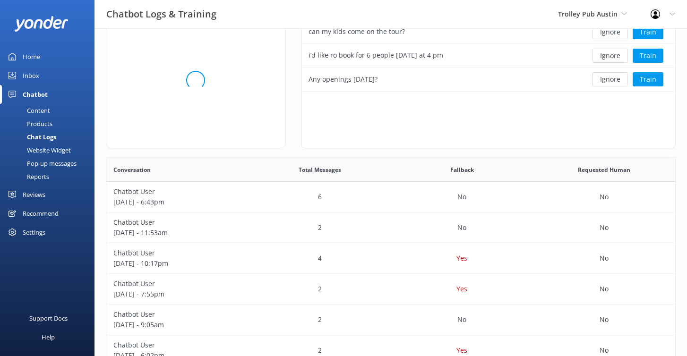
scroll to position [107, 0]
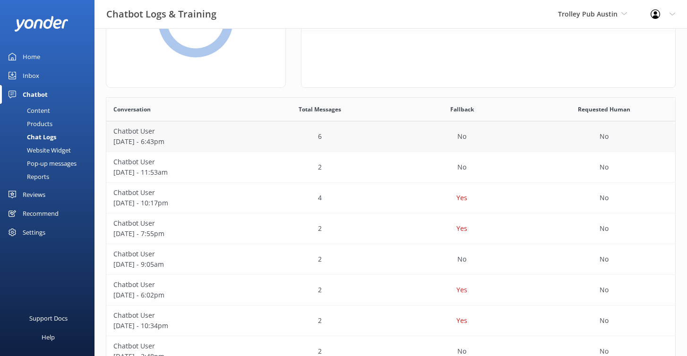
click at [273, 138] on div "6" at bounding box center [320, 136] width 142 height 31
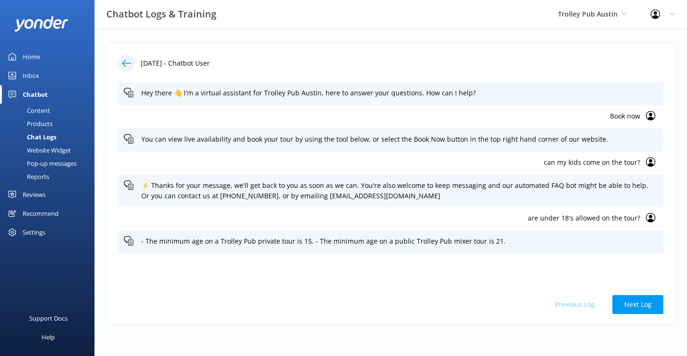
click at [594, 213] on p "are under 18's allowed on the tour?" at bounding box center [382, 218] width 517 height 10
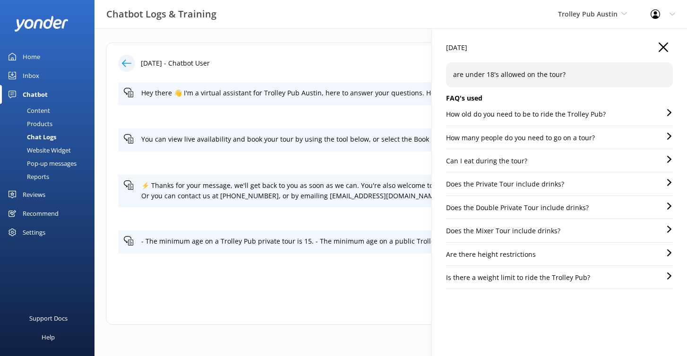
click at [662, 44] on icon "button" at bounding box center [663, 47] width 9 height 9
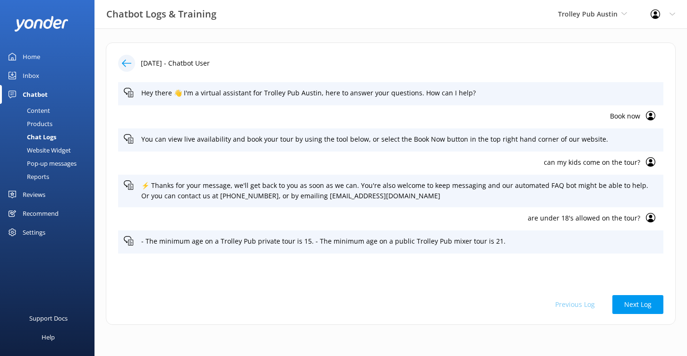
click at [125, 63] on use at bounding box center [126, 63] width 9 height 7
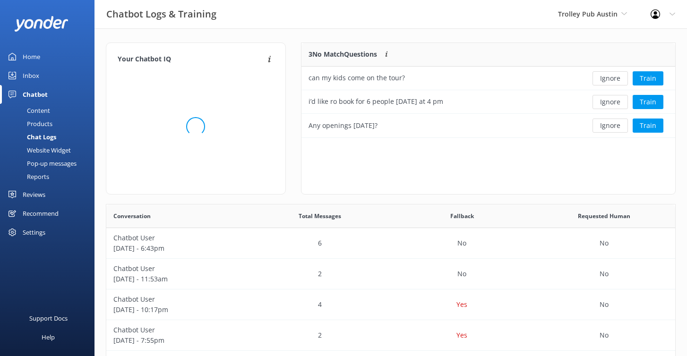
scroll to position [331, 569]
click at [645, 81] on button "Train" at bounding box center [648, 78] width 31 height 14
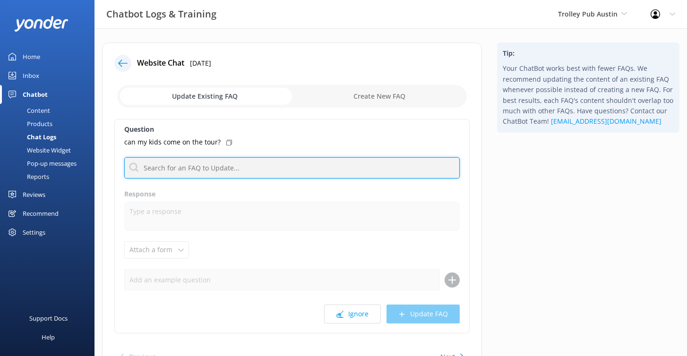
click at [199, 164] on input "text" at bounding box center [292, 167] width 336 height 21
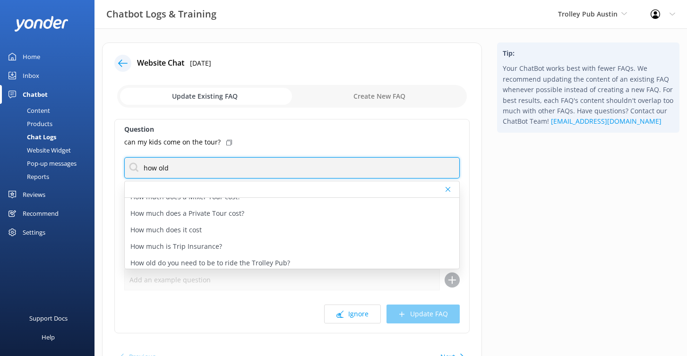
scroll to position [310, 0]
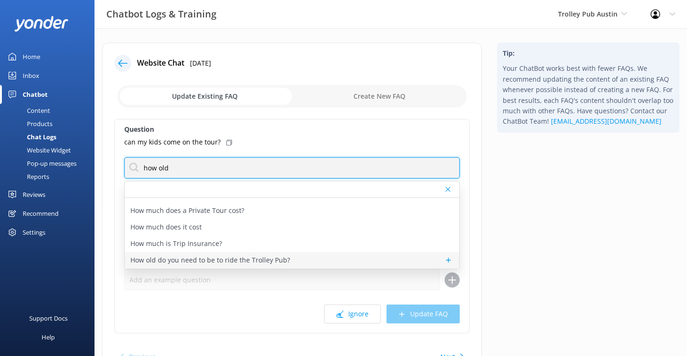
type input "how old"
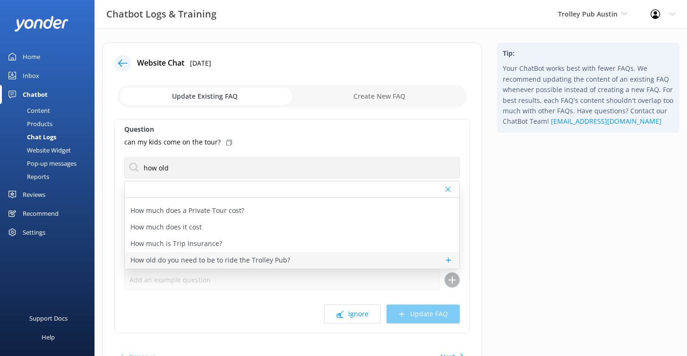
click at [232, 258] on p "How old do you need to be to ride the Trolley Pub?" at bounding box center [210, 260] width 160 height 10
type textarea "The minimum age on a Trolley Pub private tour is 15. The minimum age on a publi…"
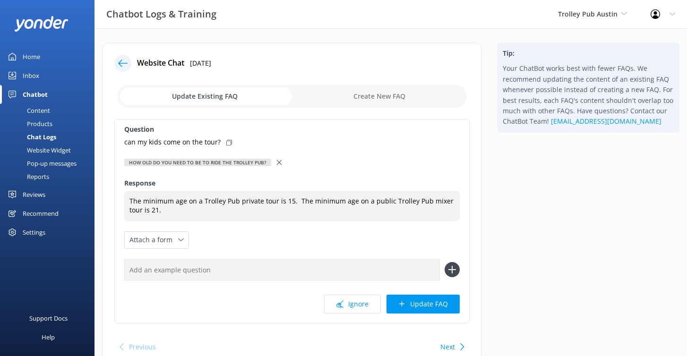
scroll to position [1, 0]
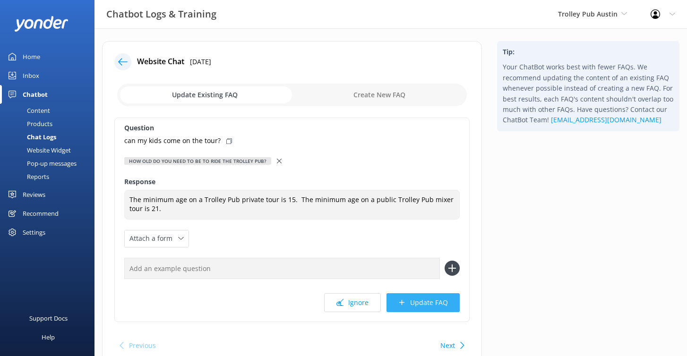
click at [422, 298] on button "Update FAQ" at bounding box center [423, 302] width 73 height 19
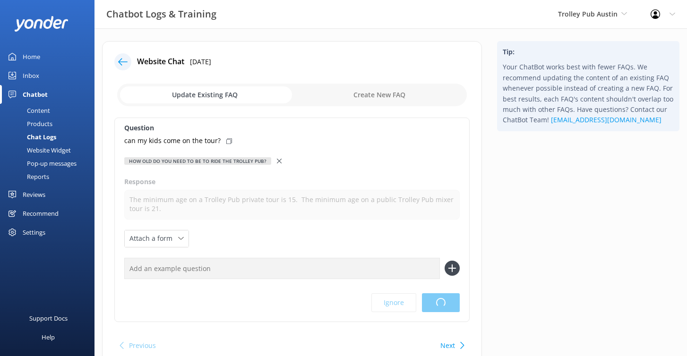
scroll to position [0, 0]
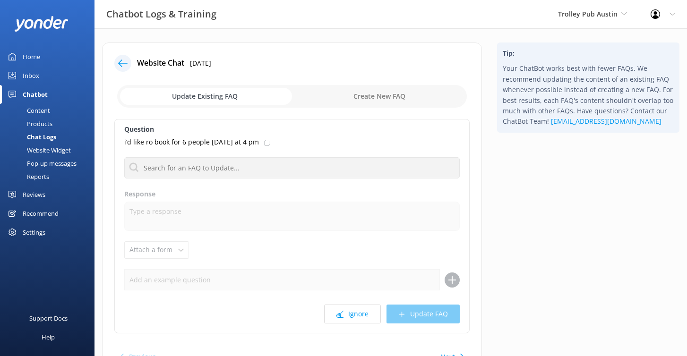
click at [44, 111] on div "Content" at bounding box center [28, 110] width 44 height 13
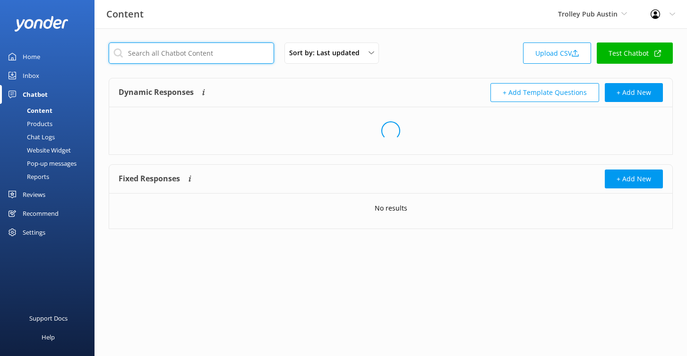
click at [191, 50] on input "text" at bounding box center [191, 53] width 165 height 21
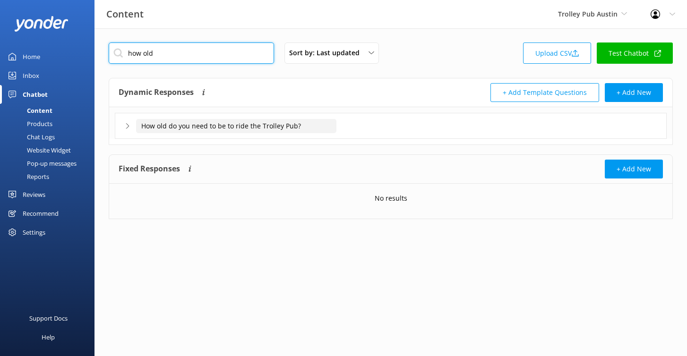
type input "how old"
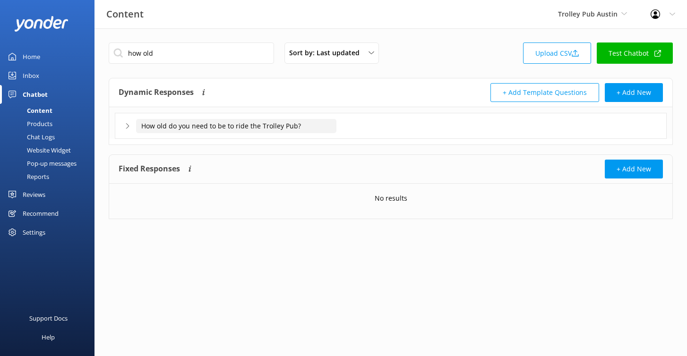
click at [328, 122] on input "How old do you need to be to ride the Trolley Pub?" at bounding box center [236, 126] width 200 height 14
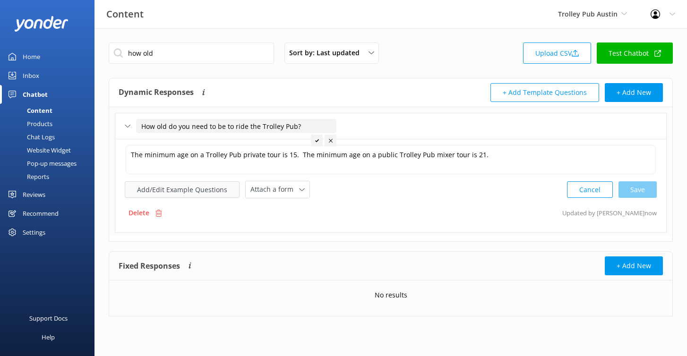
click at [209, 192] on button "Add/Edit Example Questions" at bounding box center [182, 189] width 115 height 17
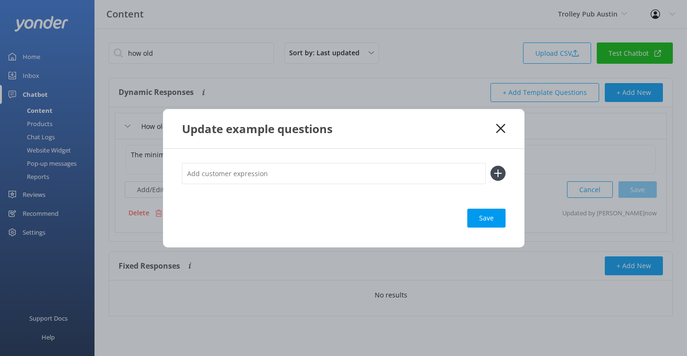
click at [280, 176] on input "text" at bounding box center [334, 173] width 304 height 21
type input "Can my kids come"
click at [491, 166] on button at bounding box center [498, 173] width 15 height 15
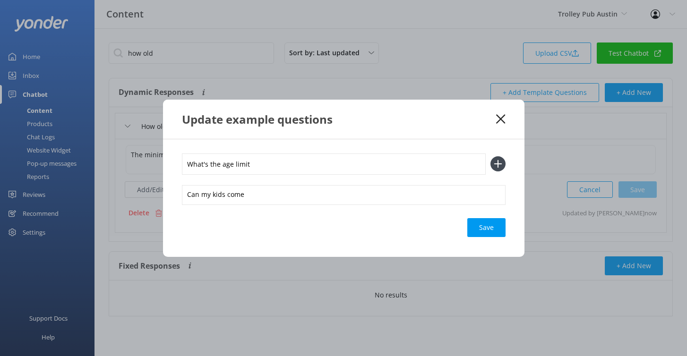
type input "What's the age limit"
click at [491, 156] on button at bounding box center [498, 163] width 15 height 15
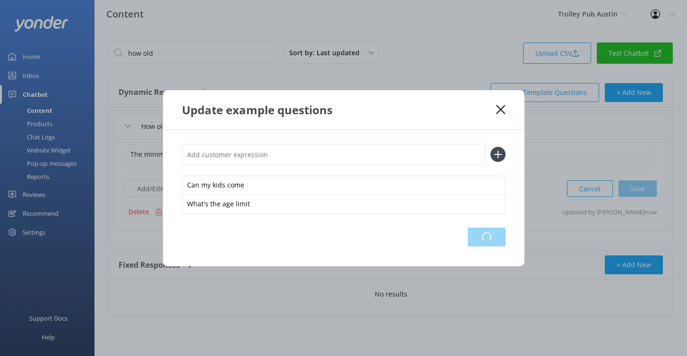
click at [479, 240] on div "Loading.." at bounding box center [487, 237] width 38 height 19
click at [502, 107] on use at bounding box center [500, 109] width 9 height 9
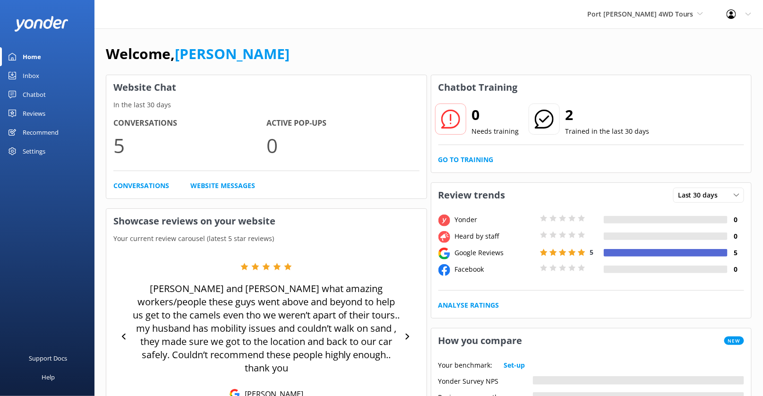
click at [53, 92] on link "Chatbot" at bounding box center [47, 94] width 95 height 19
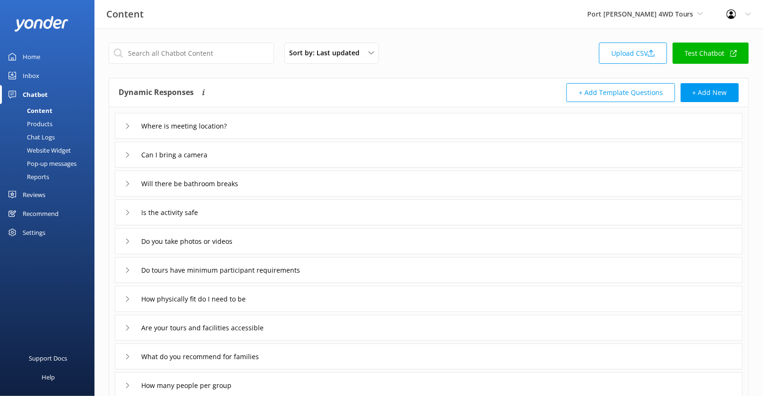
click at [292, 121] on div "Where is meeting location?" at bounding box center [429, 126] width 628 height 26
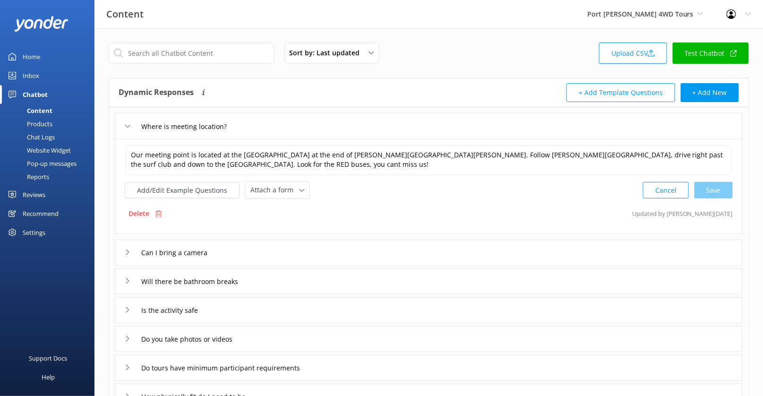
click at [272, 256] on div "Can I bring a camera" at bounding box center [429, 253] width 628 height 26
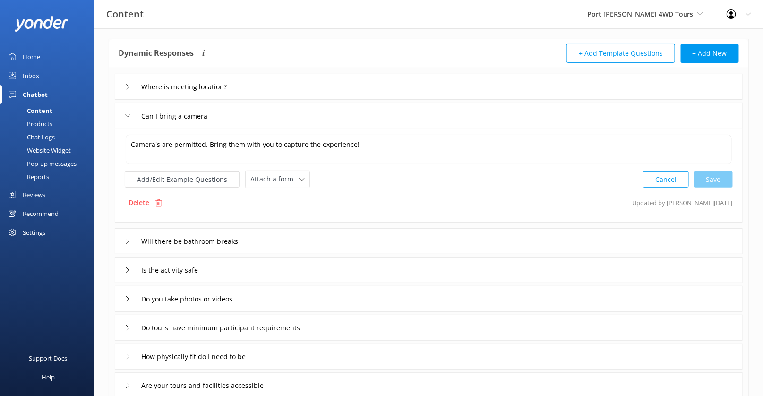
scroll to position [56, 0]
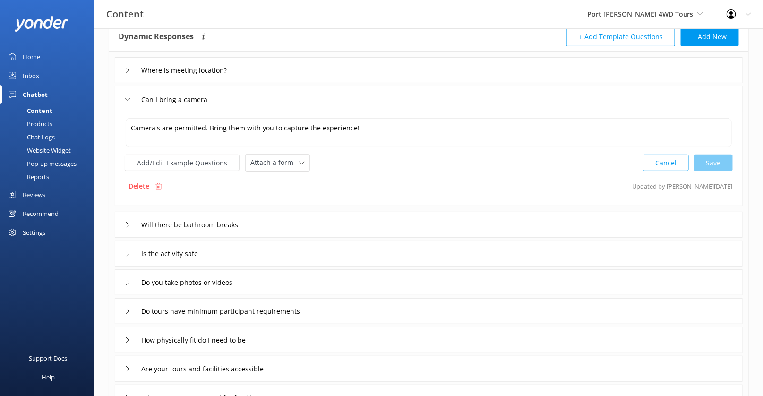
click at [279, 220] on div "Will there be bathroom breaks" at bounding box center [429, 225] width 628 height 26
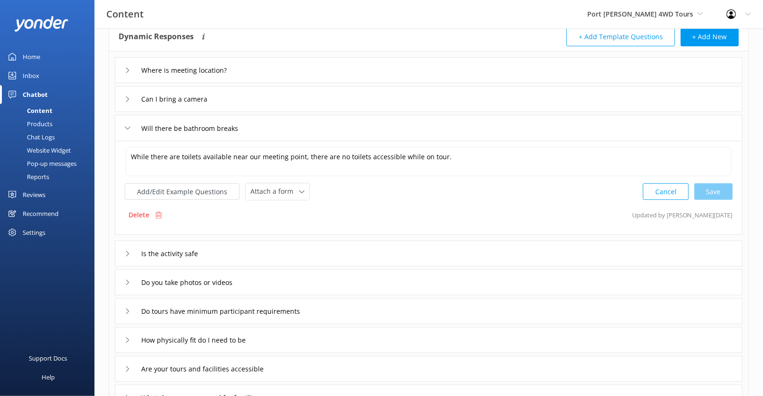
click at [276, 251] on div "Is the activity safe" at bounding box center [429, 254] width 628 height 26
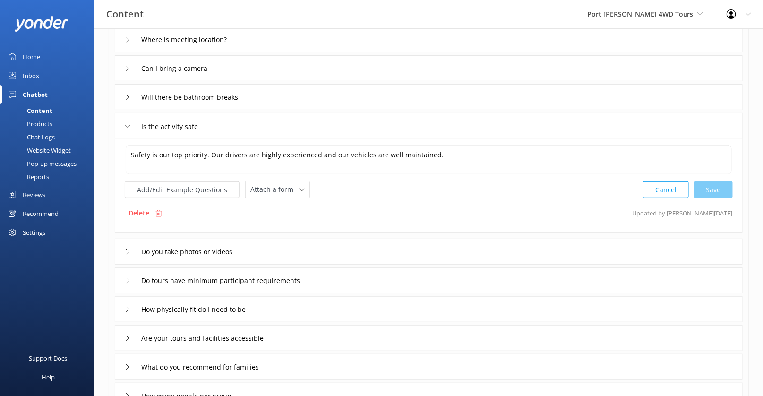
click at [276, 250] on div "Do you take photos or videos" at bounding box center [429, 252] width 628 height 26
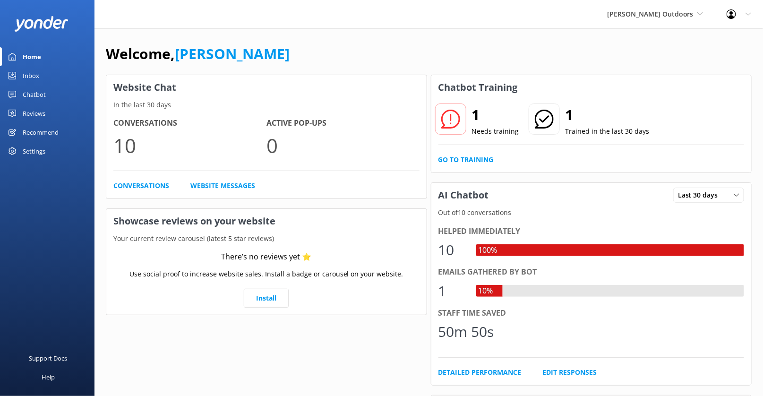
click at [34, 91] on div "Chatbot" at bounding box center [34, 94] width 23 height 19
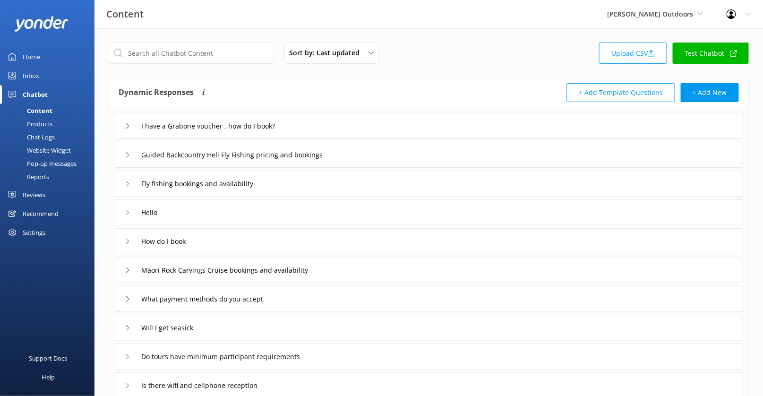
click at [332, 127] on div "I have a Grabone voucher , how do I book?" at bounding box center [429, 126] width 628 height 26
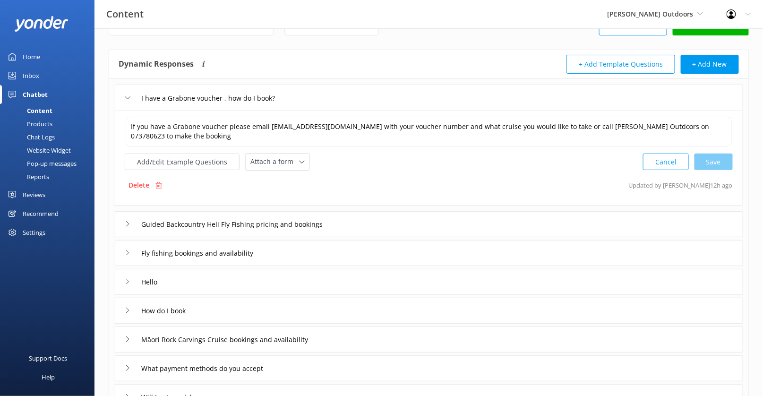
scroll to position [29, 0]
click at [338, 282] on div "Hello" at bounding box center [429, 281] width 628 height 26
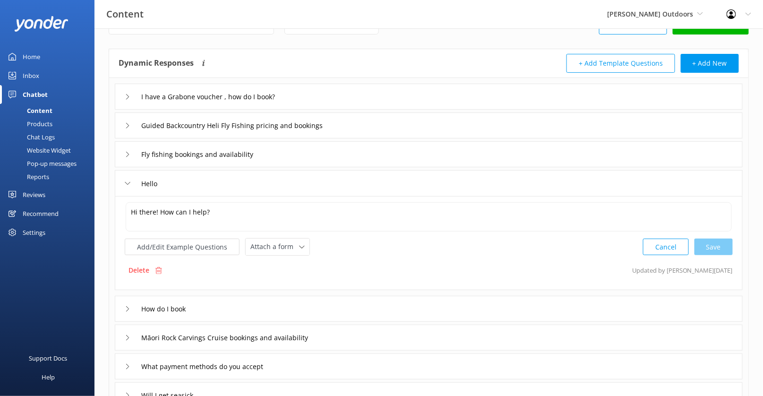
click at [363, 157] on div "Fly fishing bookings and availability" at bounding box center [429, 154] width 628 height 26
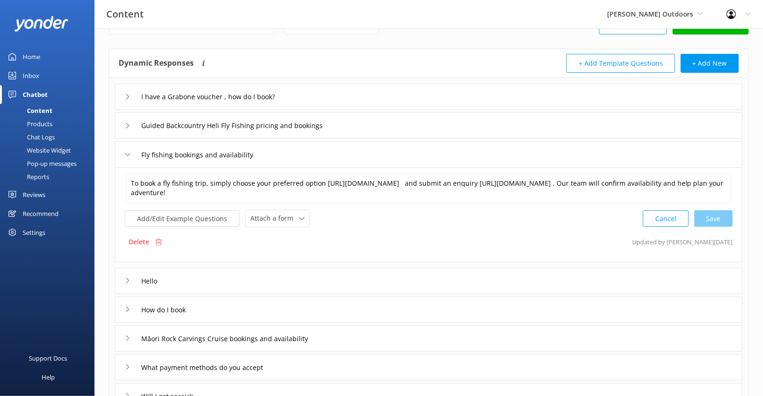
click at [374, 134] on div "Guided Backcountry Heli Fly Fishing pricing and bookings" at bounding box center [429, 125] width 628 height 26
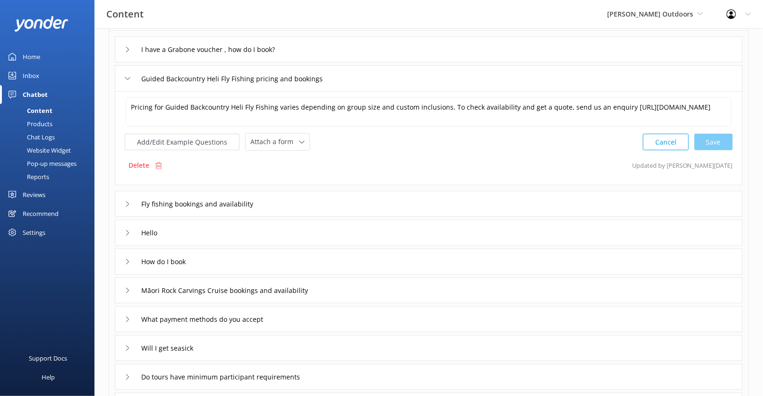
scroll to position [92, 0]
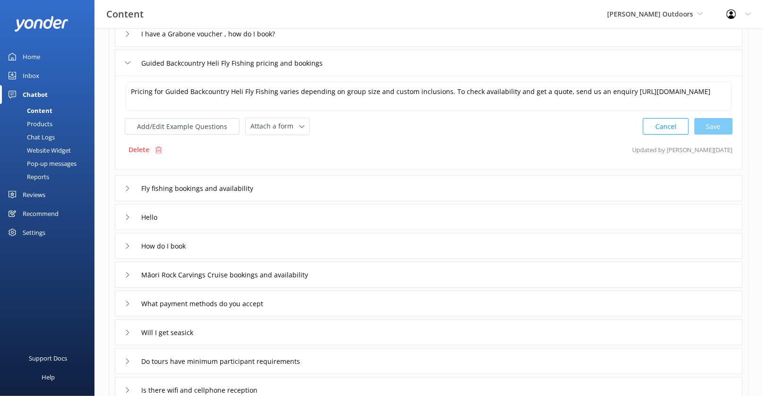
click at [320, 243] on div "How do I book" at bounding box center [429, 246] width 628 height 26
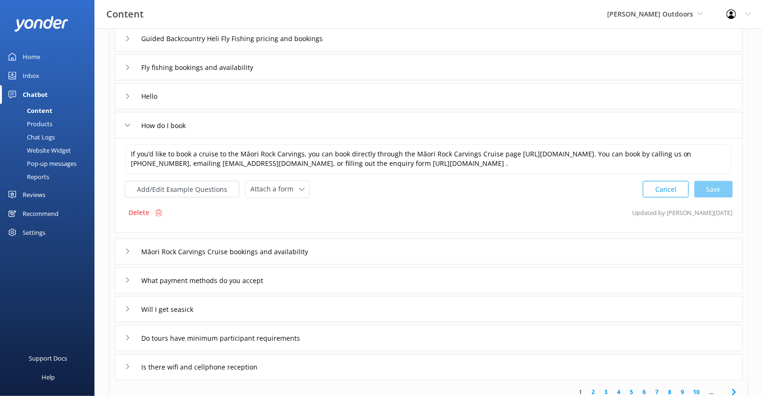
scroll to position [123, 0]
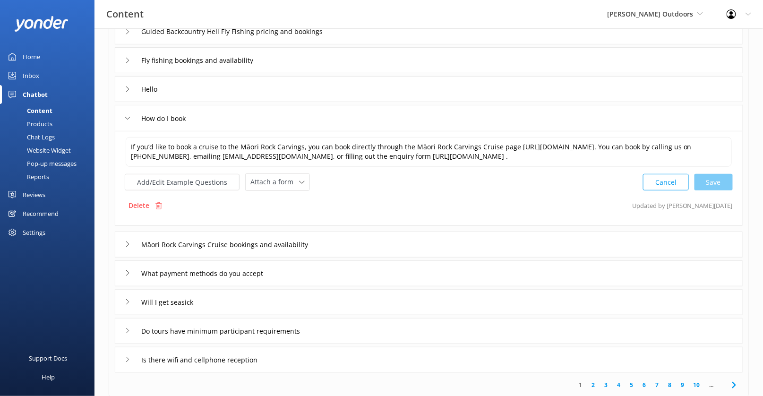
click at [350, 245] on div "Māori Rock Carvings Cruise bookings and availability" at bounding box center [429, 245] width 628 height 26
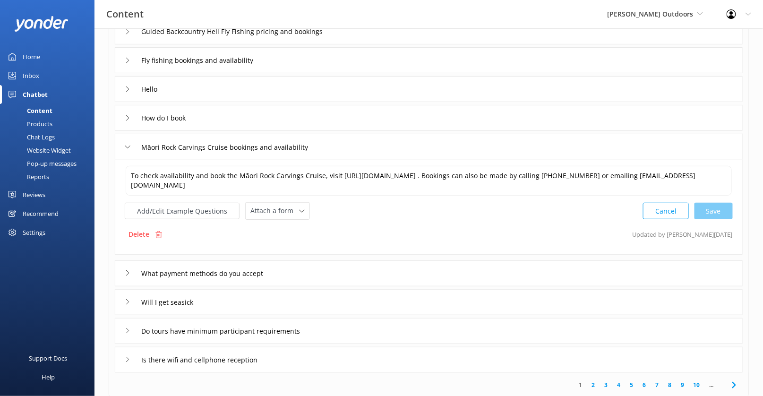
click at [348, 274] on div "What payment methods do you accept" at bounding box center [429, 273] width 628 height 26
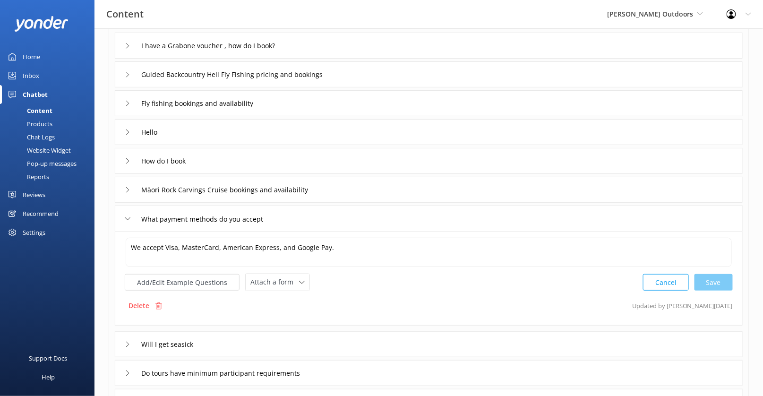
scroll to position [35, 0]
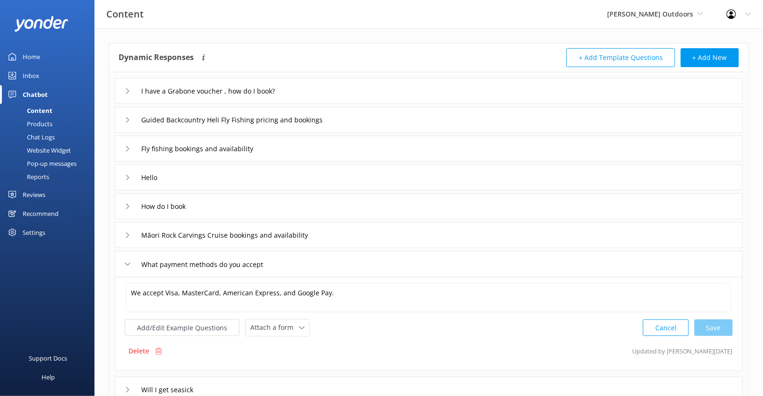
click at [48, 135] on div "Chat Logs" at bounding box center [30, 136] width 49 height 13
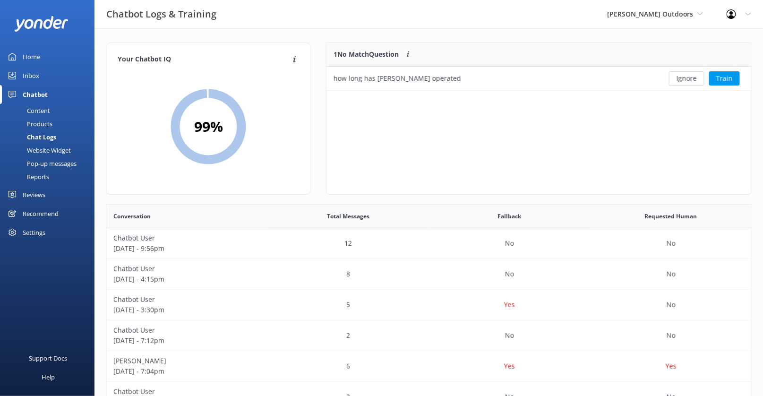
scroll to position [331, 646]
click at [720, 86] on div "Ignore Train" at bounding box center [704, 79] width 95 height 24
click at [723, 82] on button "Train" at bounding box center [724, 78] width 31 height 14
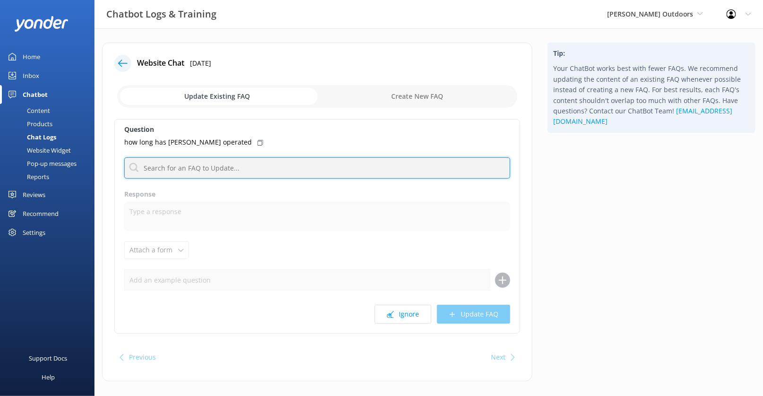
click at [253, 170] on input "text" at bounding box center [317, 167] width 386 height 21
paste input "Inspired by a youth spent learning the ropes of fishing, and a desire to share …"
type input "Inspired by a youth spent learning the ropes of fishing, and a desire to share …"
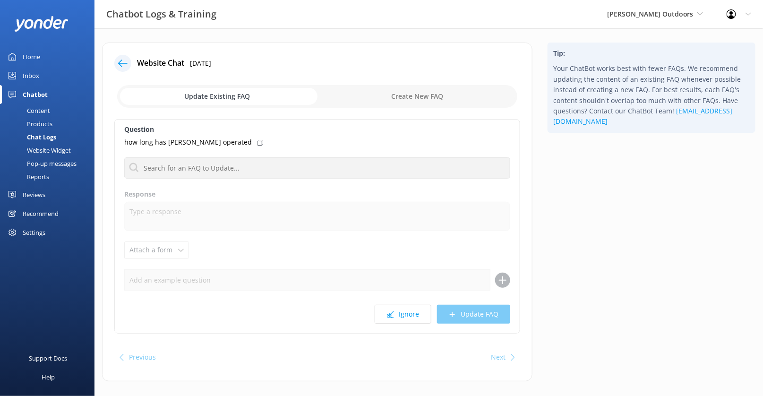
click at [391, 98] on input "checkbox" at bounding box center [317, 96] width 400 height 23
checkbox input "true"
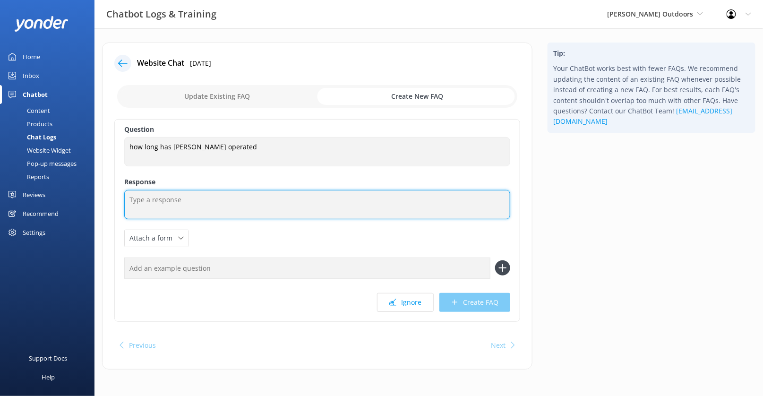
click at [216, 198] on textarea at bounding box center [317, 204] width 386 height 29
paste textarea "Inspired by a youth spent learning the ropes of fishing, and a desire to share …"
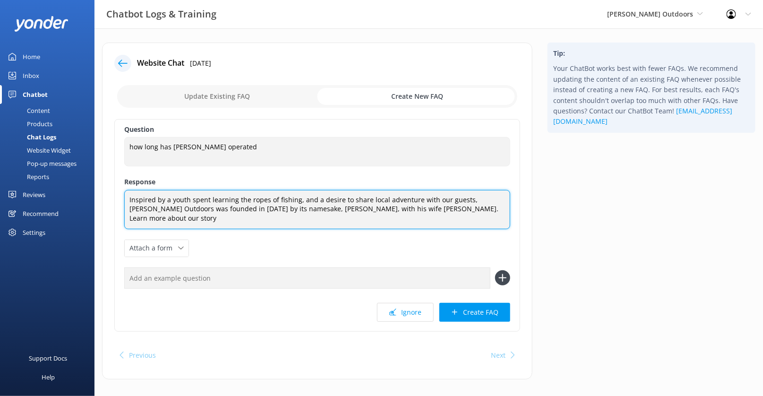
paste textarea "https://chrisjolly.co.nz/about-chris-jolly/"
type textarea "Inspired by a youth spent learning the ropes of fishing, and a desire to share …"
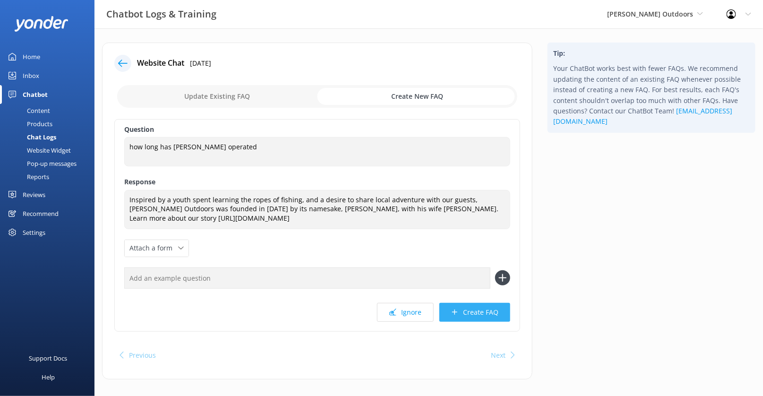
click at [478, 314] on button "Create FAQ" at bounding box center [474, 312] width 71 height 19
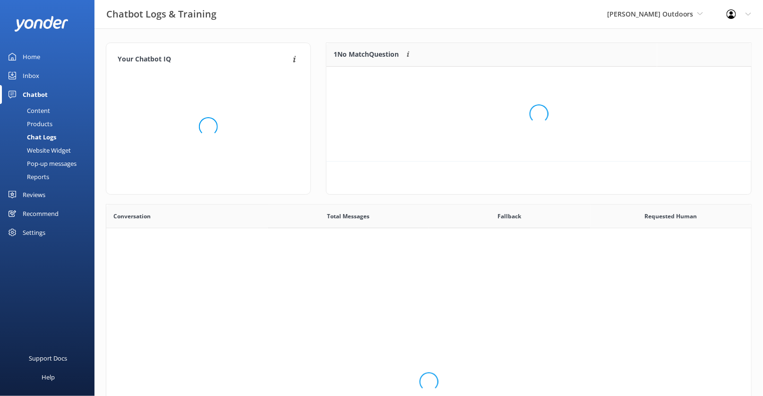
scroll to position [0, 0]
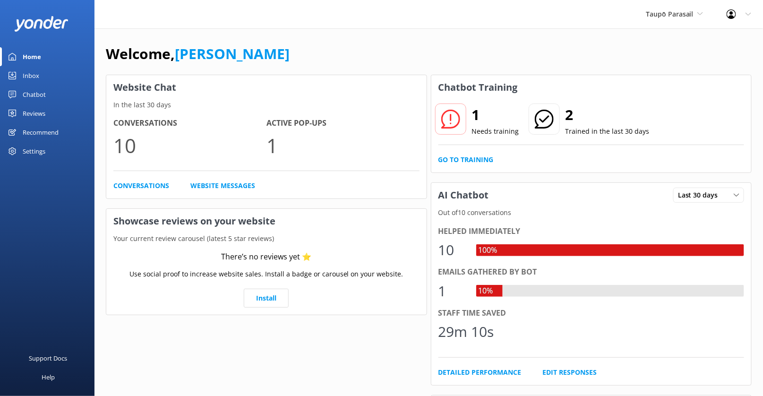
click at [420, 151] on div "Conversations 10 Active Pop-ups 1 Conversations Website Messages" at bounding box center [266, 154] width 320 height 88
click at [472, 159] on link "Go to Training" at bounding box center [466, 160] width 55 height 10
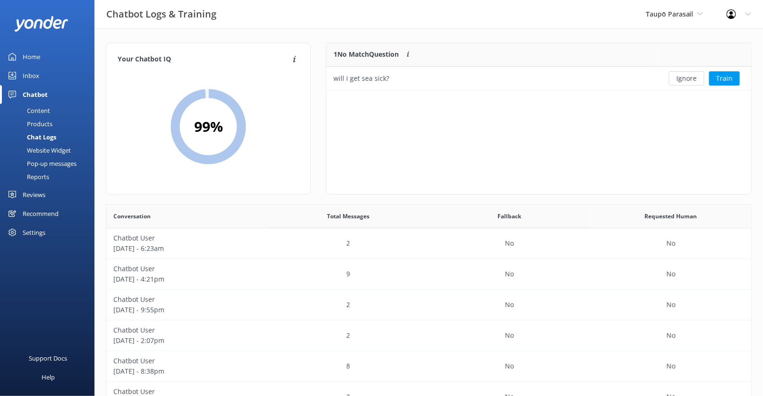
scroll to position [331, 646]
click at [722, 78] on button "Train" at bounding box center [724, 78] width 31 height 14
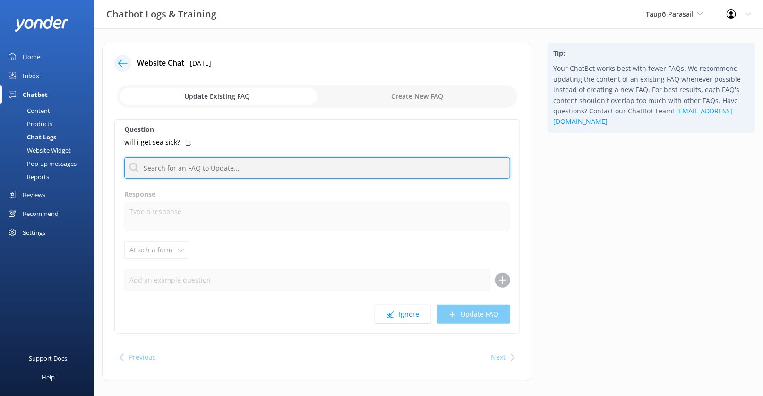
click at [249, 164] on input "text" at bounding box center [317, 167] width 386 height 21
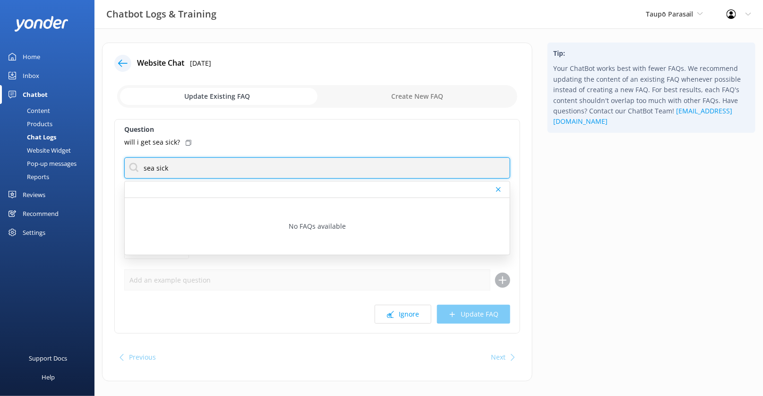
click at [155, 168] on input "sea sick" at bounding box center [317, 167] width 386 height 21
click at [160, 167] on input "seasick" at bounding box center [317, 167] width 386 height 21
type input "sick"
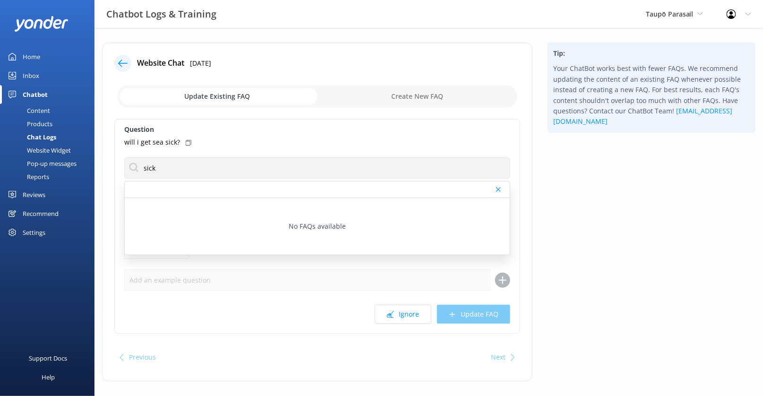
click at [608, 181] on div "Tip: Your ChatBot works best with fewer FAQs. We recommend updating the content…" at bounding box center [651, 217] width 223 height 348
click at [41, 110] on div "Content" at bounding box center [28, 110] width 44 height 13
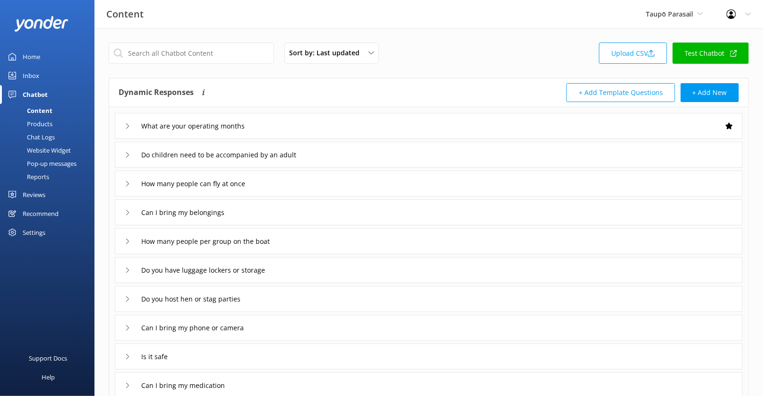
click at [336, 126] on div "What are your operating months" at bounding box center [429, 126] width 628 height 26
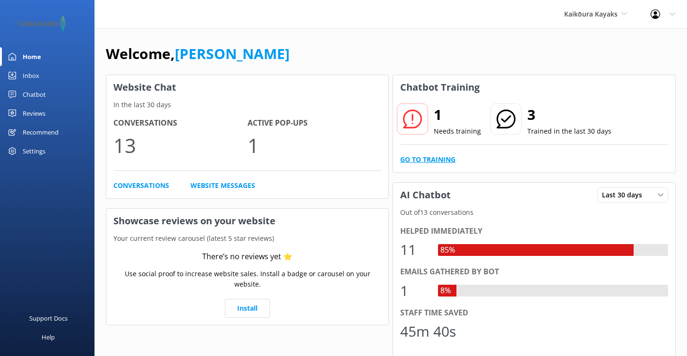
click at [421, 162] on link "Go to Training" at bounding box center [427, 160] width 55 height 10
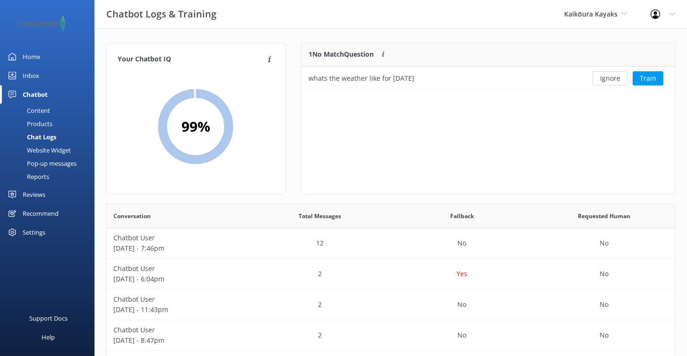
scroll to position [331, 569]
click at [648, 72] on button "Train" at bounding box center [648, 78] width 31 height 14
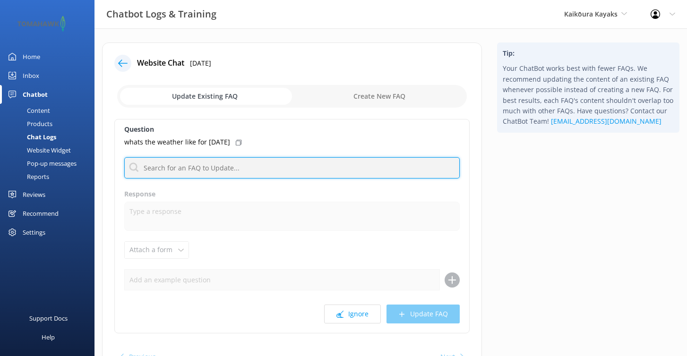
click at [344, 167] on input "text" at bounding box center [292, 167] width 336 height 21
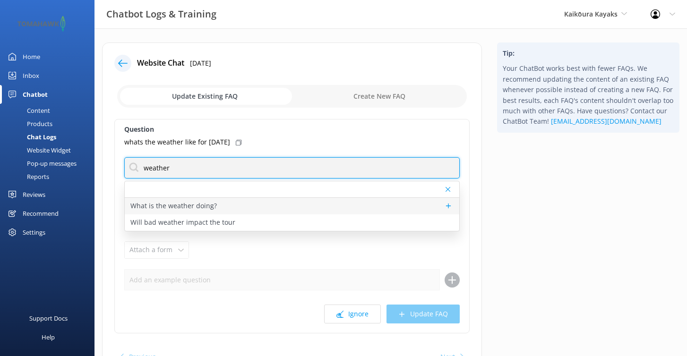
type input "weather"
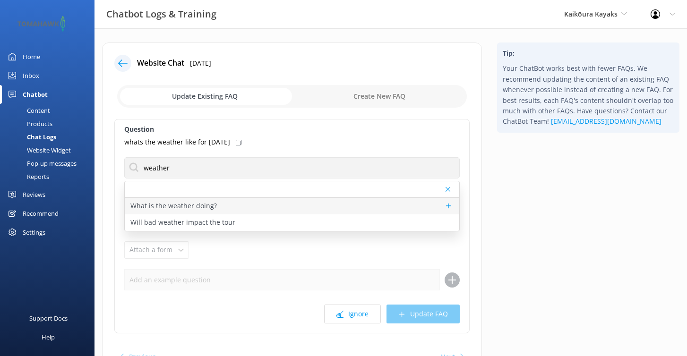
click at [275, 205] on div "What is the weather doing?" at bounding box center [292, 206] width 335 height 17
type textarea "You can view the latest weather forecast at [URL][DOMAIN_NAME], [GEOGRAPHIC_DAT…"
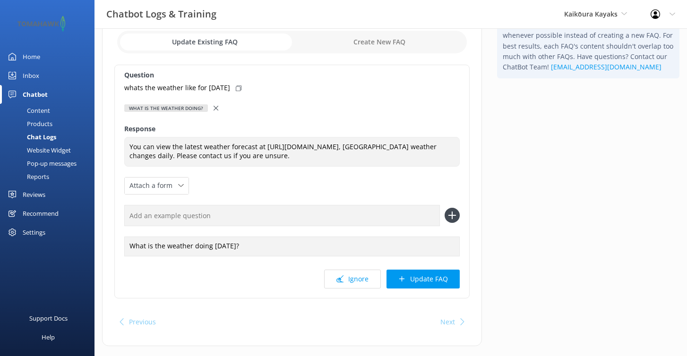
scroll to position [65, 0]
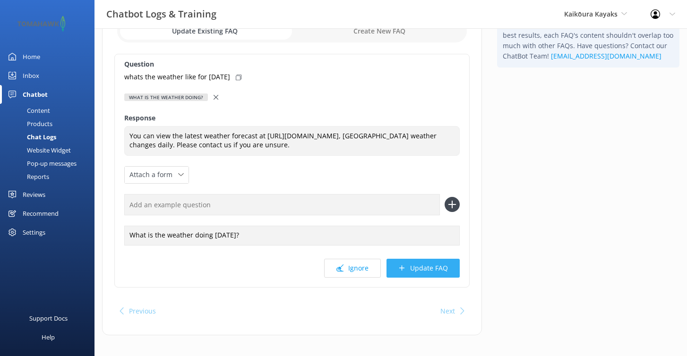
click at [429, 278] on button "Update FAQ" at bounding box center [423, 268] width 73 height 19
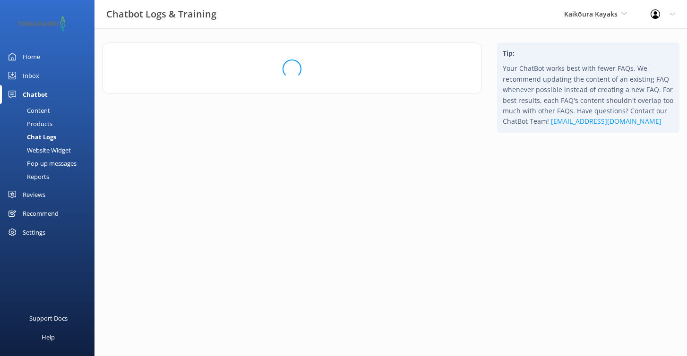
scroll to position [0, 0]
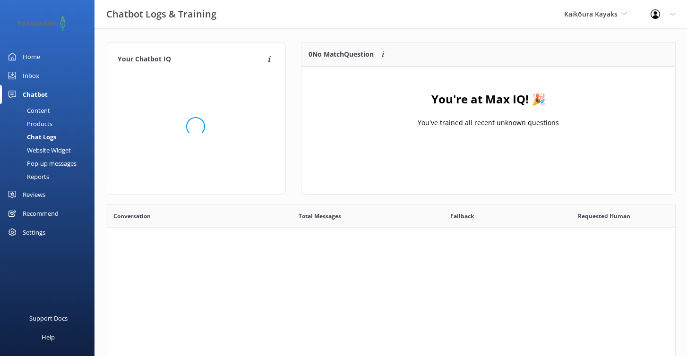
scroll to position [118, 374]
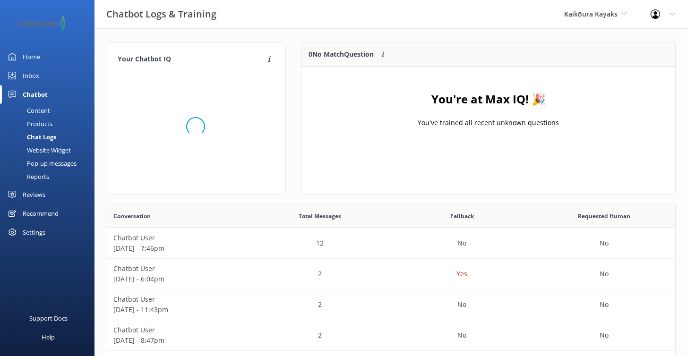
click at [39, 111] on div "Content" at bounding box center [28, 110] width 44 height 13
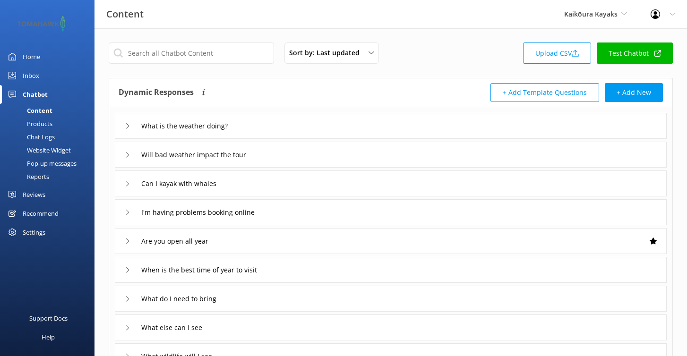
click at [303, 158] on div "Will bad weather impact the tour" at bounding box center [391, 155] width 552 height 26
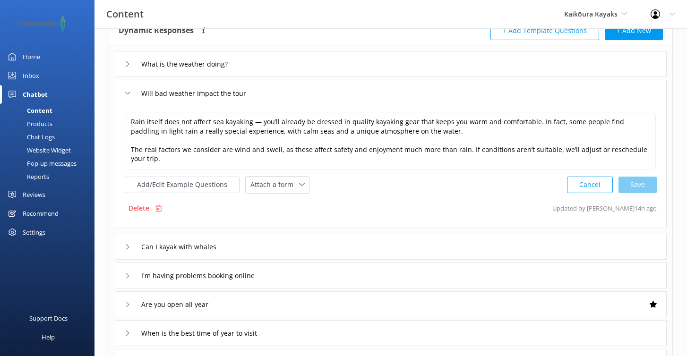
scroll to position [89, 0]
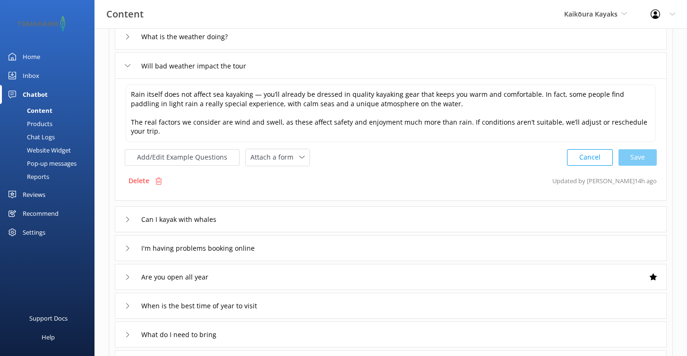
click at [303, 222] on div "Can I kayak with whales" at bounding box center [391, 220] width 552 height 26
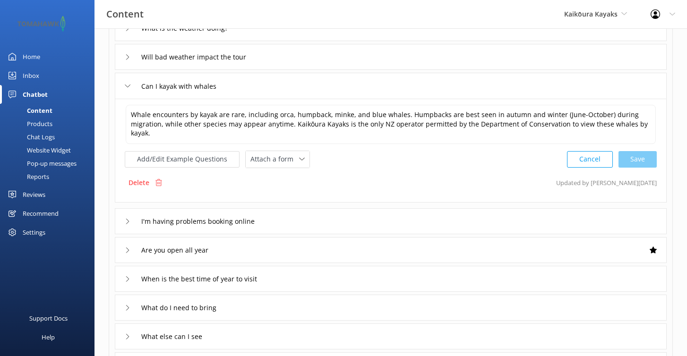
scroll to position [98, 0]
click at [304, 225] on div "I'm having problems booking online" at bounding box center [391, 221] width 552 height 26
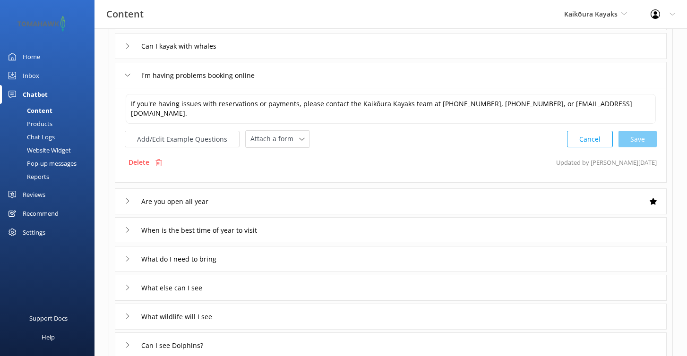
scroll to position [141, 0]
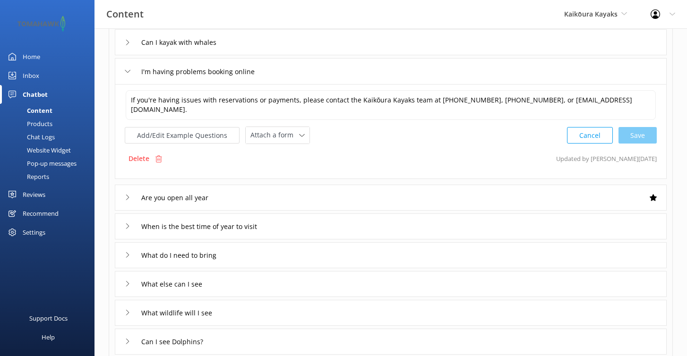
click at [299, 204] on div "Are you open all year" at bounding box center [391, 198] width 552 height 26
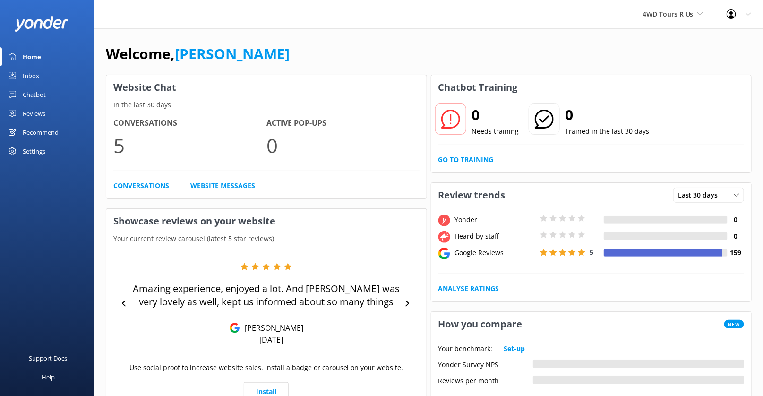
click at [29, 91] on div "Chatbot" at bounding box center [34, 94] width 23 height 19
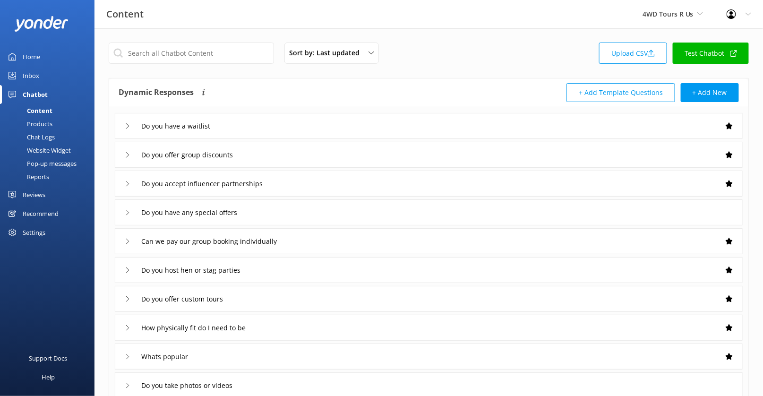
click at [276, 123] on div "Do you have a waitlist" at bounding box center [429, 126] width 628 height 26
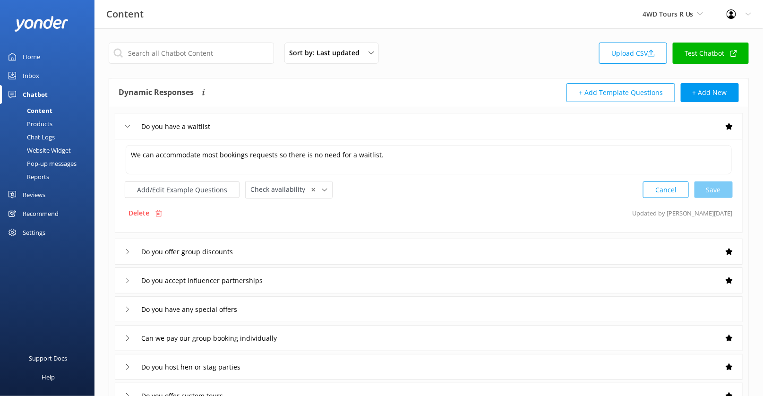
click at [277, 245] on div "Do you offer group discounts" at bounding box center [429, 252] width 628 height 26
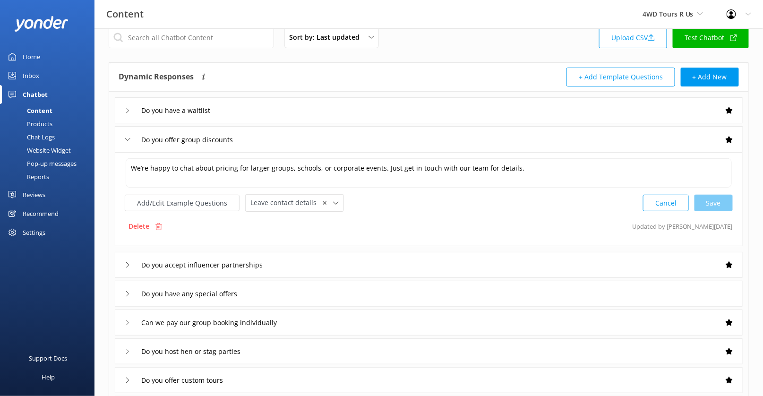
scroll to position [20, 0]
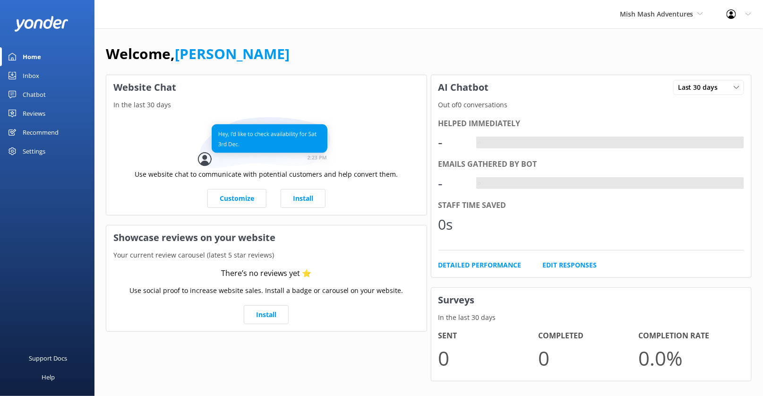
click at [61, 150] on div "Settings" at bounding box center [47, 151] width 95 height 19
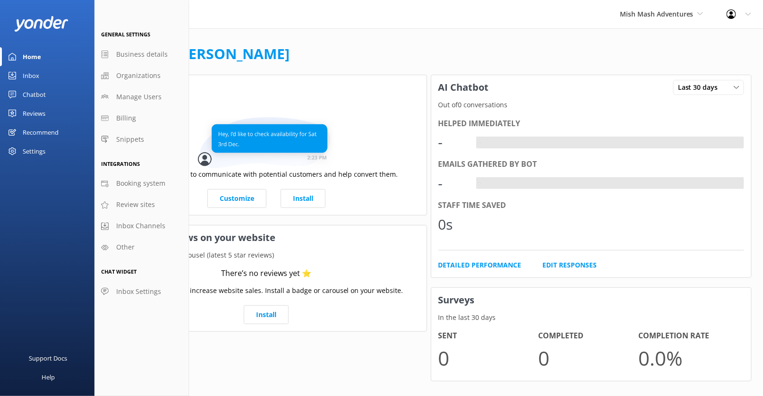
click at [52, 150] on div "Settings" at bounding box center [47, 151] width 95 height 19
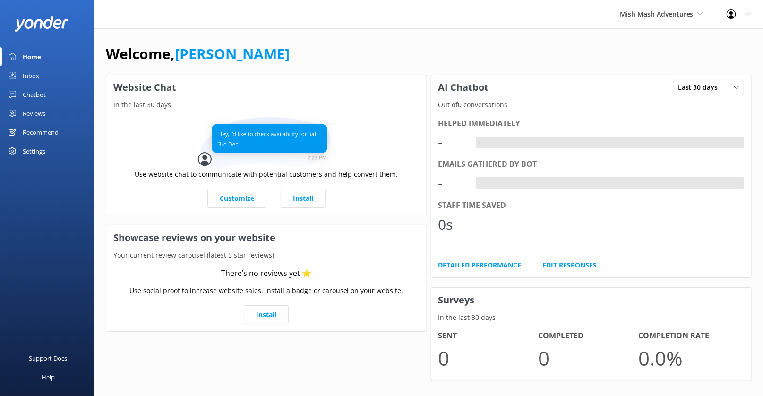
click at [52, 150] on div "Settings" at bounding box center [47, 151] width 95 height 19
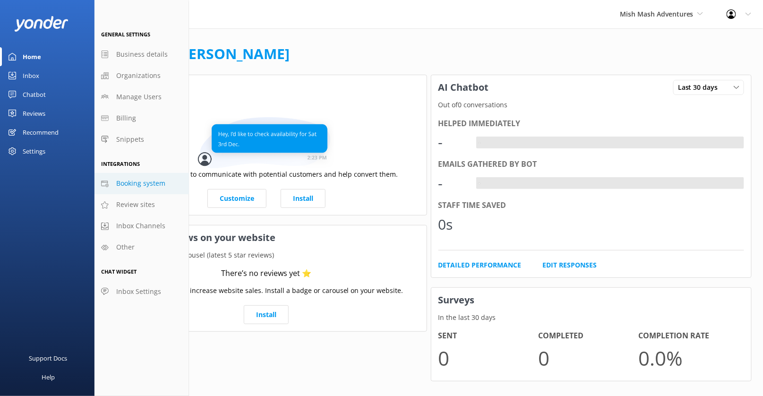
click at [149, 190] on link "Booking system" at bounding box center [142, 183] width 95 height 21
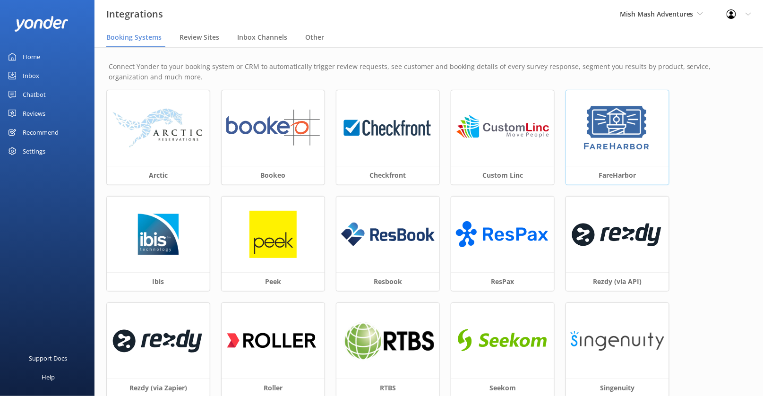
click at [611, 155] on div at bounding box center [617, 128] width 103 height 76
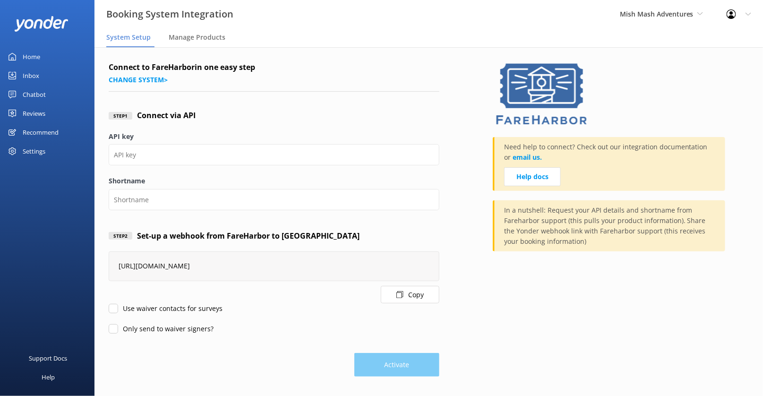
click at [425, 296] on button "Copy" at bounding box center [410, 294] width 59 height 17
click at [43, 153] on div "Settings" at bounding box center [34, 151] width 23 height 19
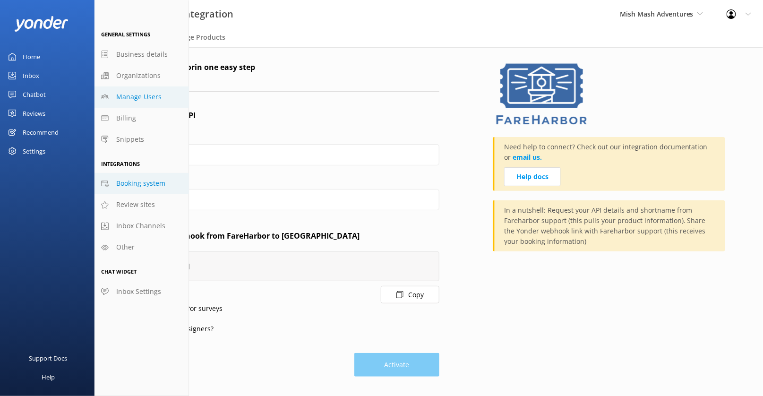
click at [160, 93] on link "Manage Users" at bounding box center [142, 96] width 95 height 21
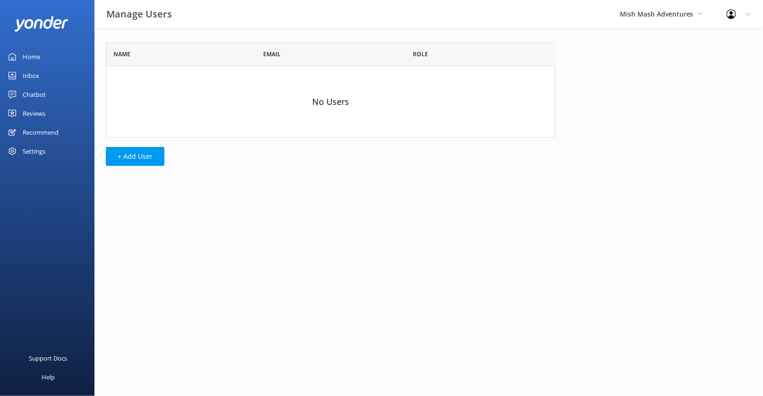
scroll to position [95, 449]
click at [150, 157] on button "+ Add User" at bounding box center [135, 156] width 59 height 19
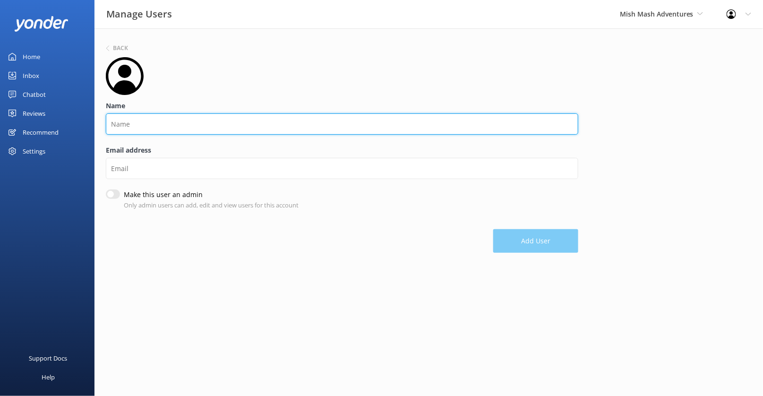
click at [185, 125] on input "Name" at bounding box center [342, 123] width 473 height 21
type input "Jim"
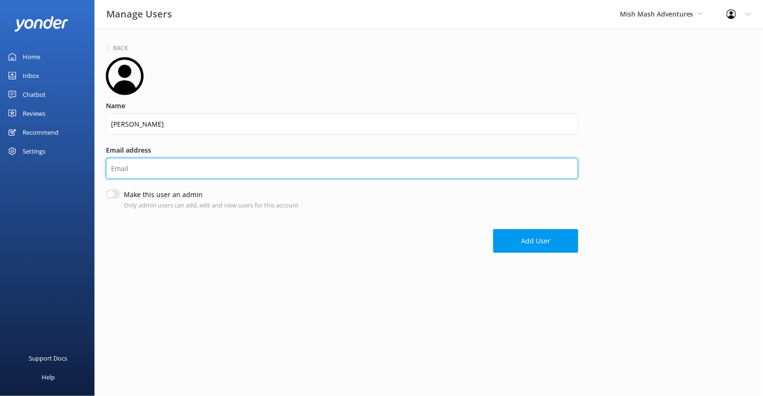
click at [190, 166] on input "Email address" at bounding box center [342, 168] width 473 height 21
paste input "jim@mishmashadventures.com"
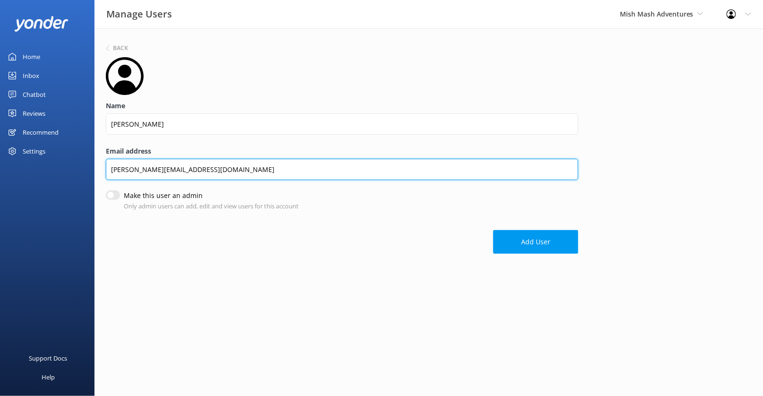
type input "jim@mishmashadventures.com"
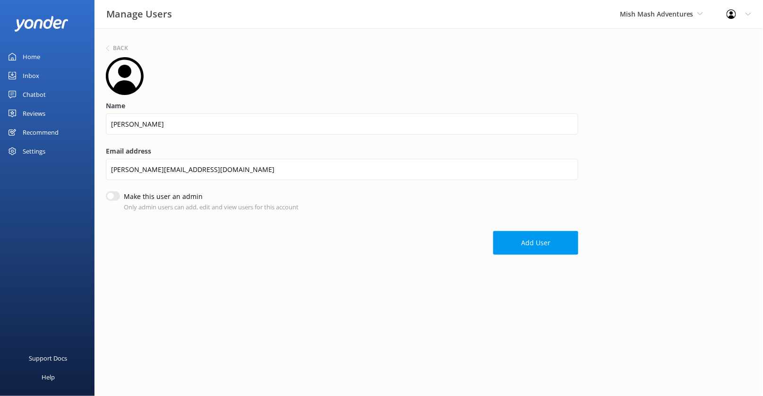
click at [114, 194] on input "Make this user an admin" at bounding box center [113, 195] width 14 height 9
checkbox input "true"
click at [505, 243] on button "Add User" at bounding box center [535, 243] width 85 height 24
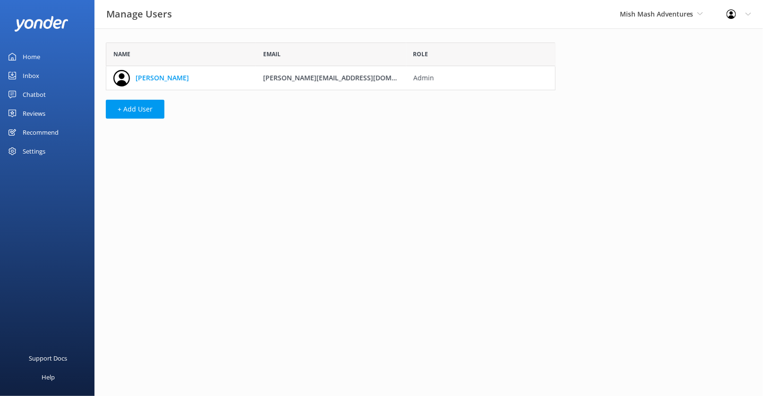
scroll to position [47, 449]
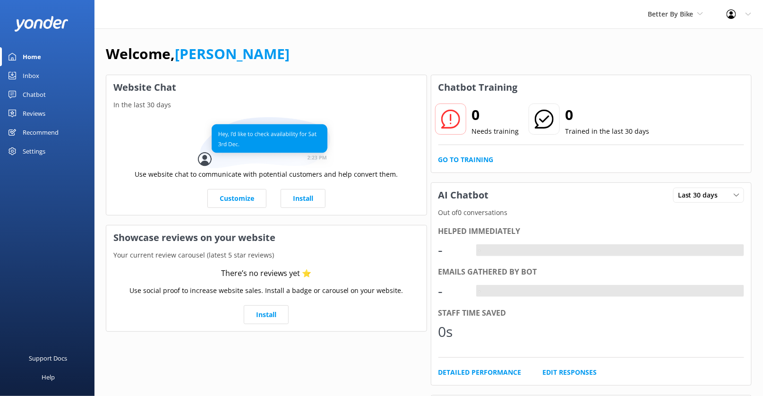
click at [44, 155] on div "Settings" at bounding box center [34, 151] width 23 height 19
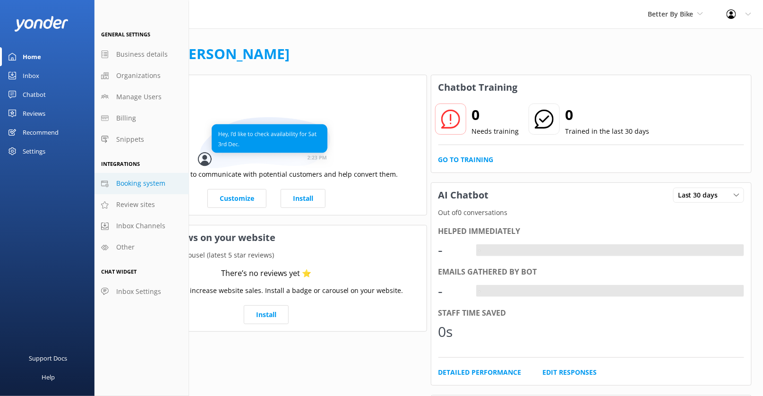
click at [141, 181] on span "Booking system" at bounding box center [140, 183] width 49 height 10
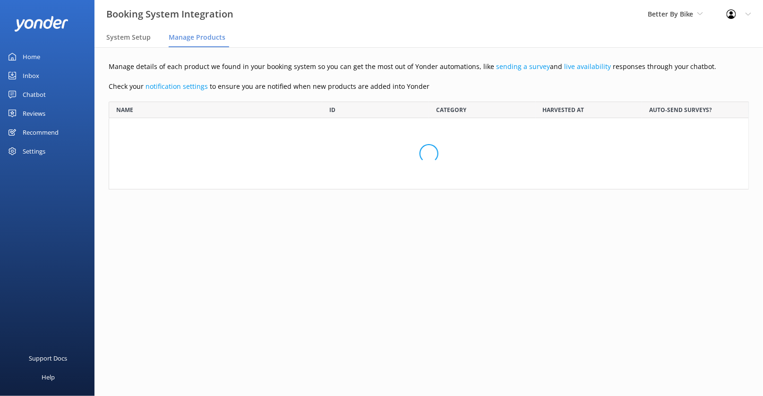
scroll to position [206, 640]
